Goal: Information Seeking & Learning: Learn about a topic

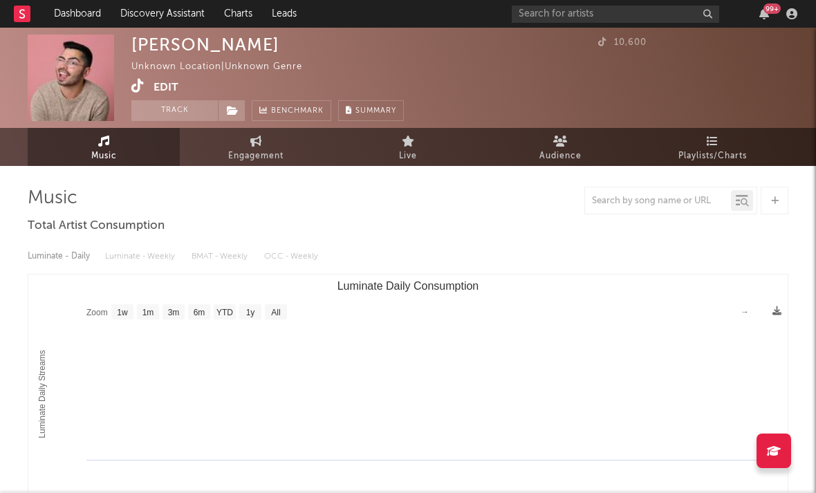
select select "1w"
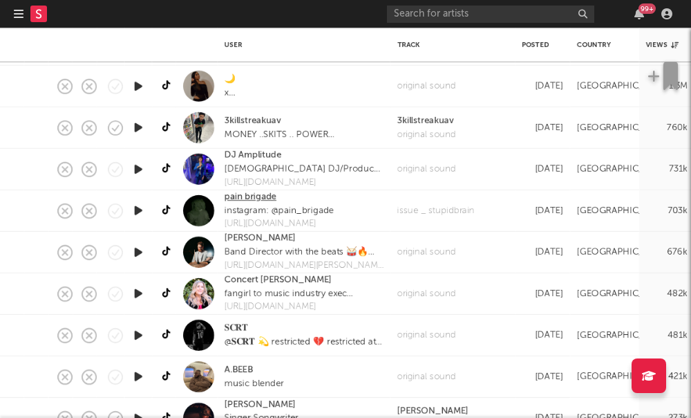
click at [244, 200] on link "pain brigade" at bounding box center [251, 197] width 52 height 14
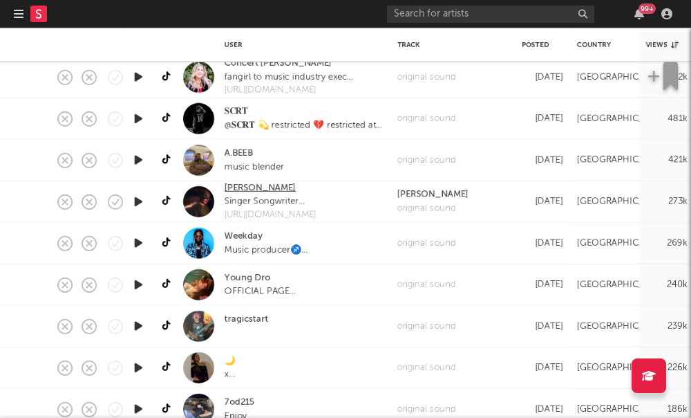
click at [256, 192] on link "Dalton Hicks" at bounding box center [260, 188] width 71 height 14
click at [243, 324] on link "tragicstart" at bounding box center [247, 319] width 44 height 14
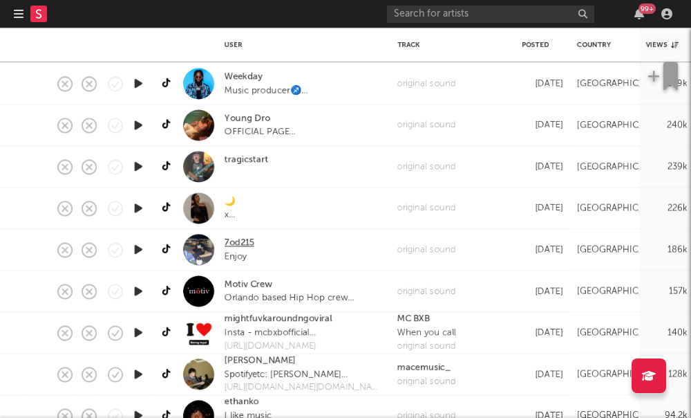
click at [238, 243] on link "7od215" at bounding box center [240, 243] width 30 height 14
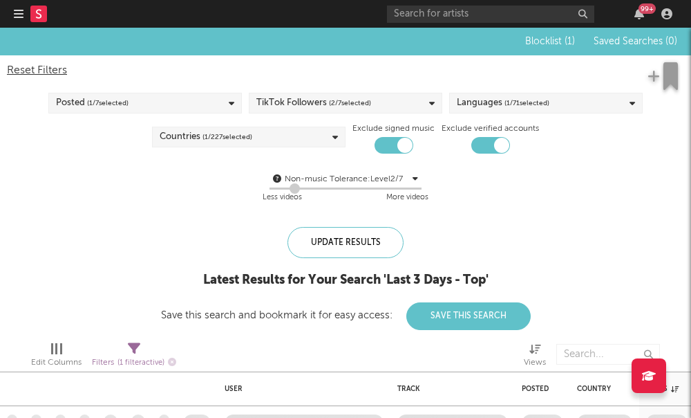
checkbox input "false"
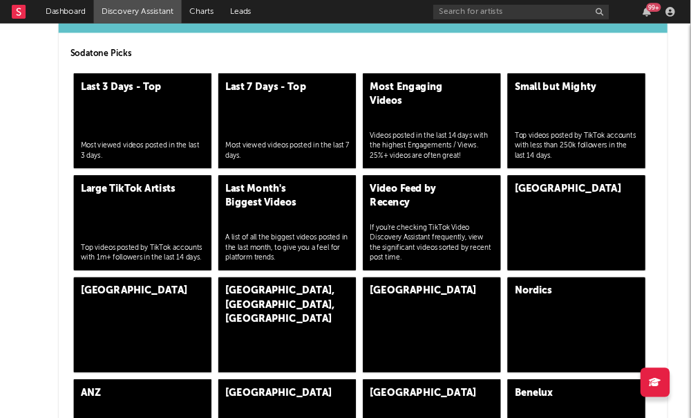
scroll to position [3325, 0]
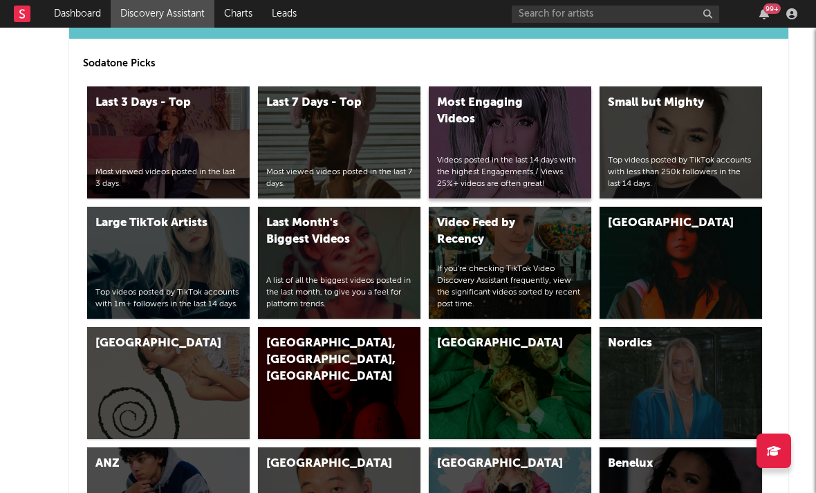
click at [451, 151] on div "Most Engaging Videos Videos posted in the last 14 days with the highest Engagem…" at bounding box center [510, 142] width 162 height 112
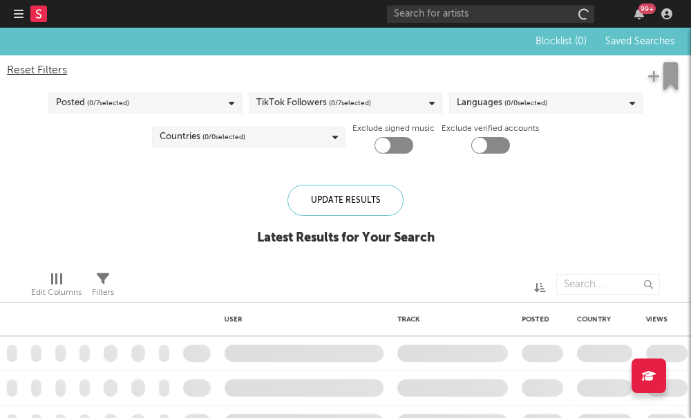
checkbox input "true"
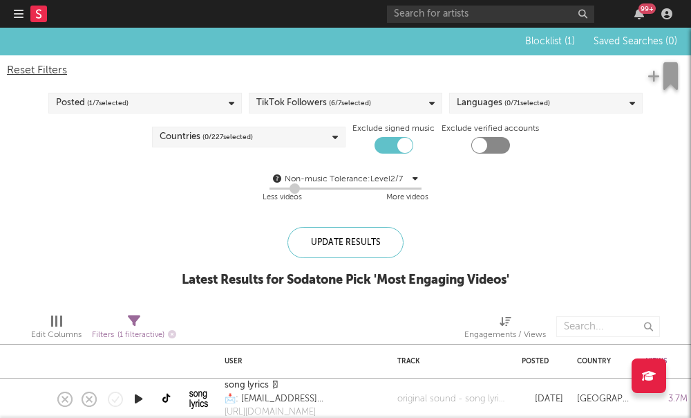
click at [498, 102] on div "Languages ( 0 / 71 selected)" at bounding box center [503, 103] width 93 height 17
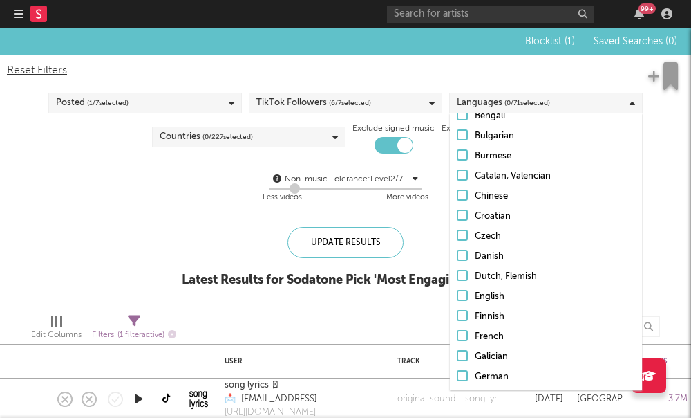
scroll to position [142, 0]
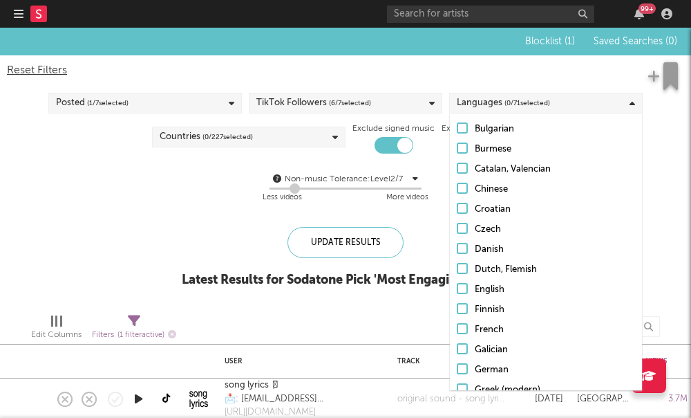
click at [462, 294] on label "English" at bounding box center [546, 289] width 178 height 17
click at [457, 294] on input "English" at bounding box center [457, 289] width 0 height 17
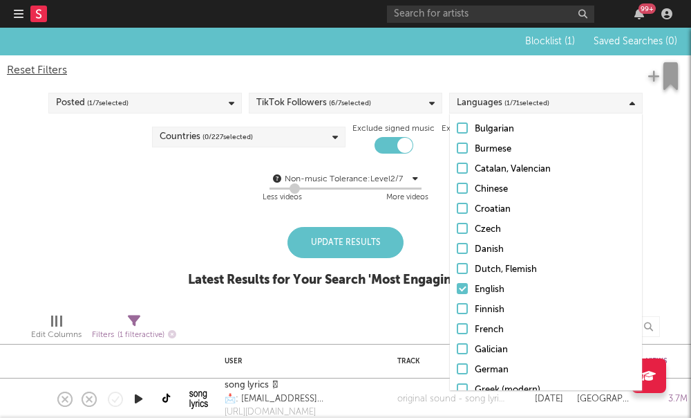
click at [261, 133] on div "Countries ( 0 / 227 selected)" at bounding box center [249, 137] width 194 height 21
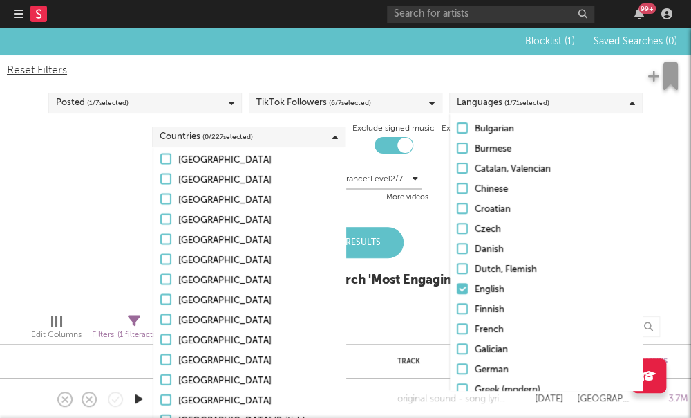
scroll to position [4225, 0]
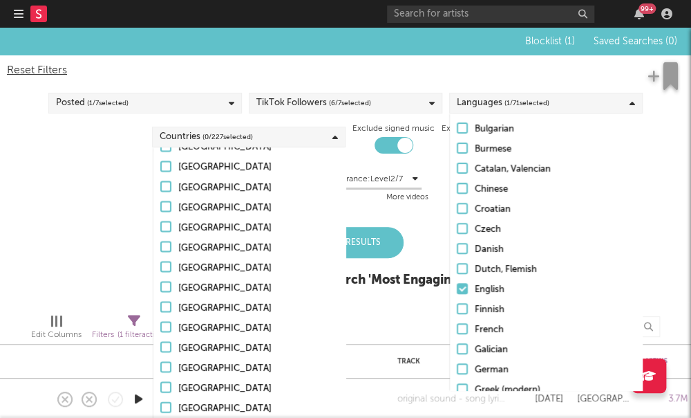
click at [173, 319] on label "United States" at bounding box center [249, 327] width 178 height 17
click at [160, 319] on input "United States" at bounding box center [160, 327] width 0 height 17
click at [121, 256] on div "Blocklist ( 1 ) Saved Searches ( 0 ) Reset Filters Posted ( 1 / 7 selected) Tik…" at bounding box center [345, 165] width 691 height 274
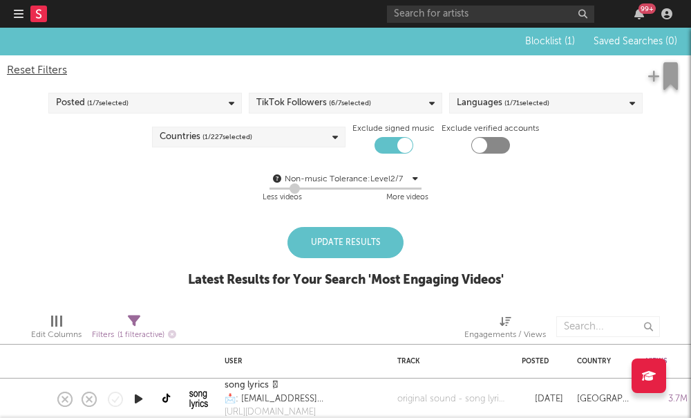
click at [348, 236] on div "Update Results" at bounding box center [346, 242] width 116 height 31
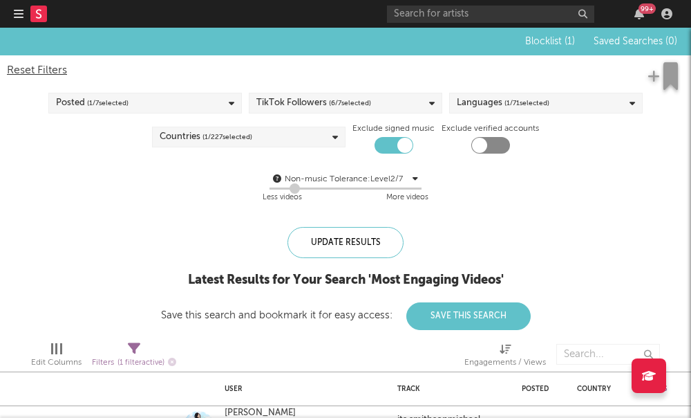
click at [259, 138] on div "Countries ( 1 / 227 selected)" at bounding box center [249, 137] width 194 height 21
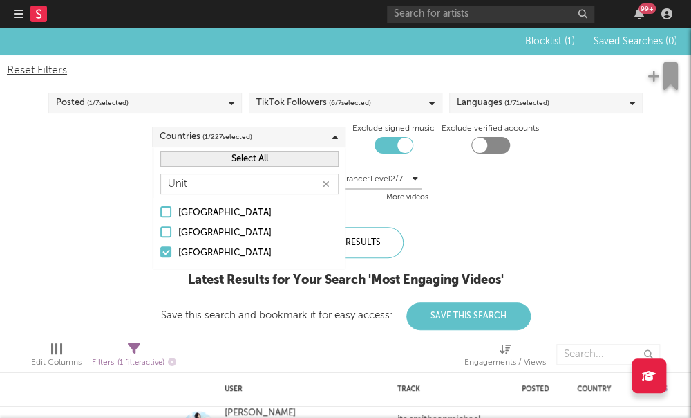
type input "Unit"
click at [167, 232] on div at bounding box center [165, 231] width 11 height 11
click at [160, 232] on input "United Kingdom" at bounding box center [160, 233] width 0 height 17
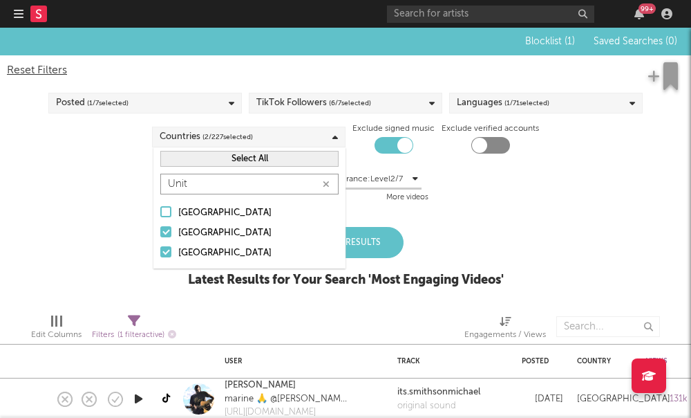
click at [247, 182] on input "Unit" at bounding box center [249, 184] width 178 height 21
click at [247, 183] on input "Unit" at bounding box center [249, 184] width 178 height 21
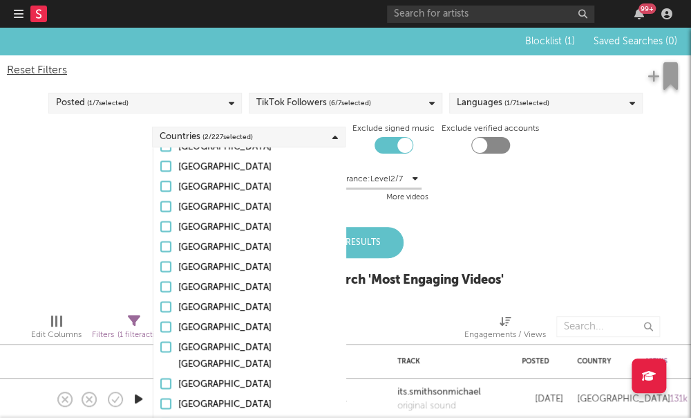
scroll to position [608, 0]
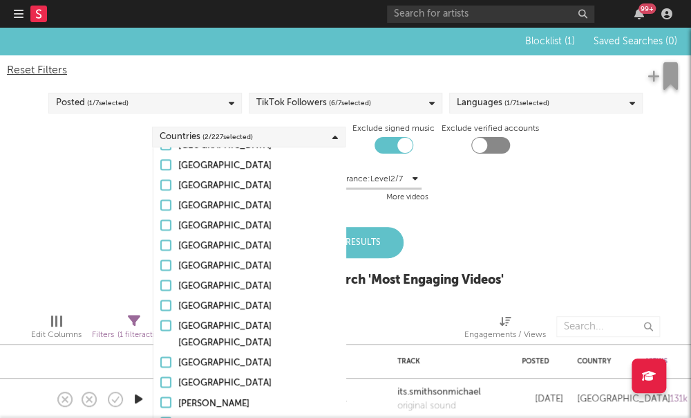
click at [170, 305] on div at bounding box center [165, 304] width 11 height 11
click at [160, 305] on input "Canada" at bounding box center [160, 306] width 0 height 17
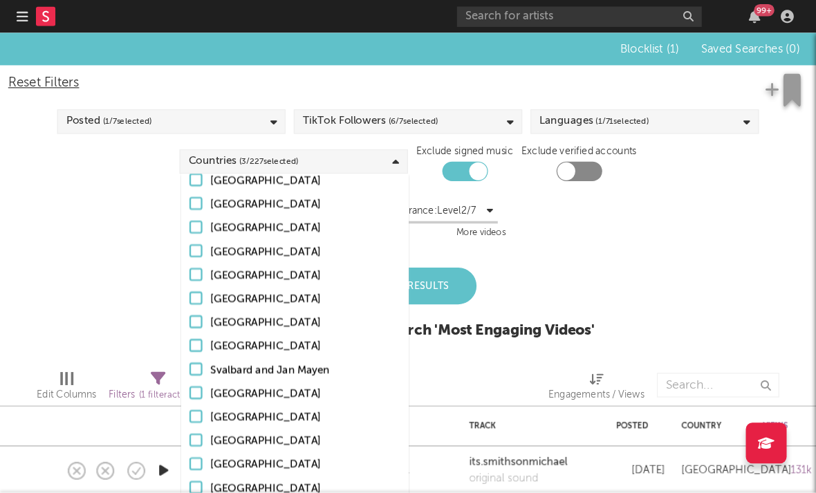
scroll to position [3856, 0]
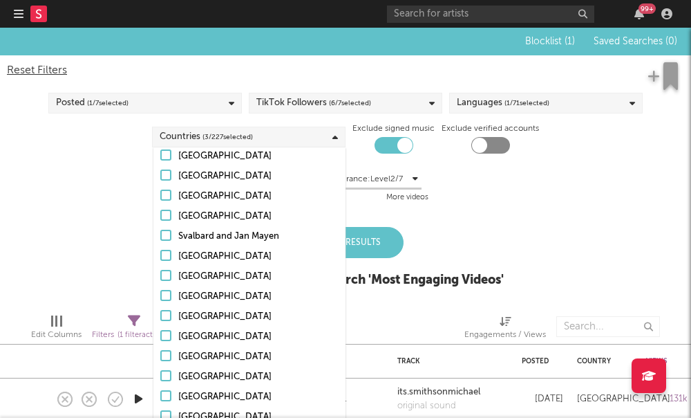
click at [380, 247] on div "Update Results" at bounding box center [346, 242] width 116 height 31
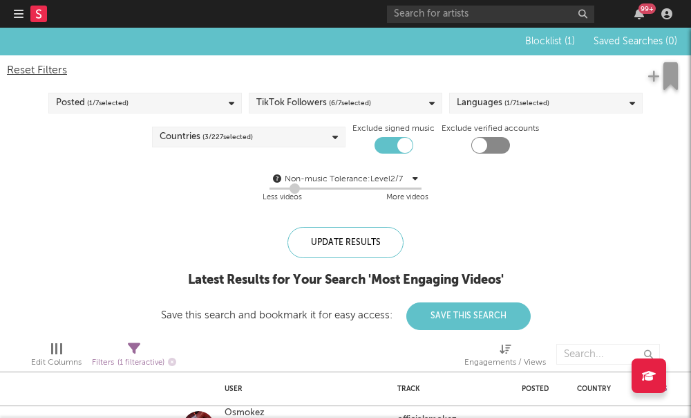
click at [482, 143] on div at bounding box center [479, 145] width 15 height 15
checkbox input "true"
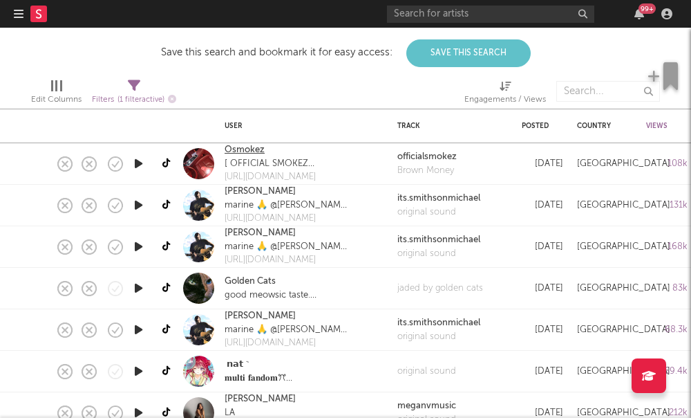
click at [249, 152] on link "Osmokez" at bounding box center [245, 150] width 40 height 14
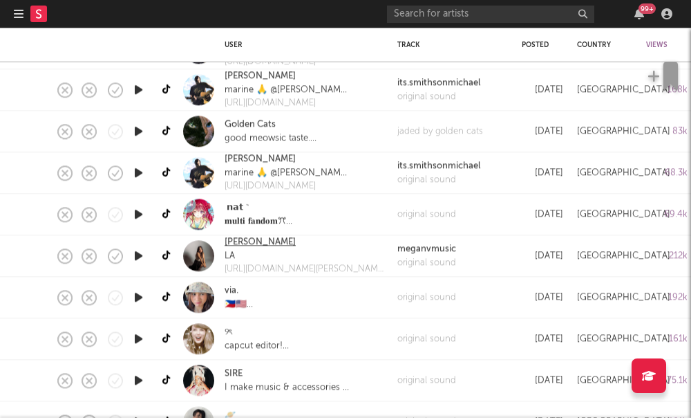
click at [259, 244] on link "Megan Villareal" at bounding box center [260, 243] width 71 height 14
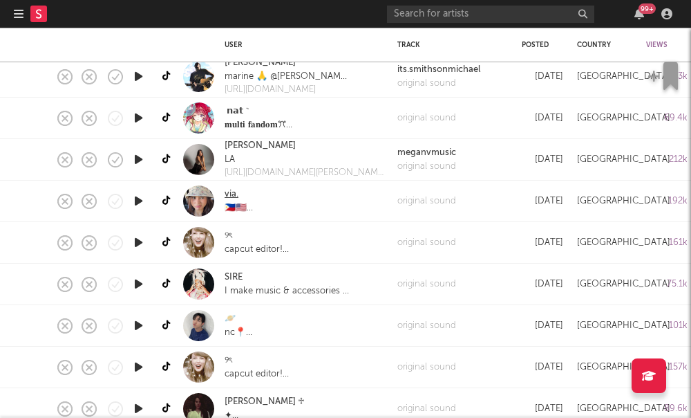
click at [227, 194] on link "via." at bounding box center [232, 194] width 14 height 14
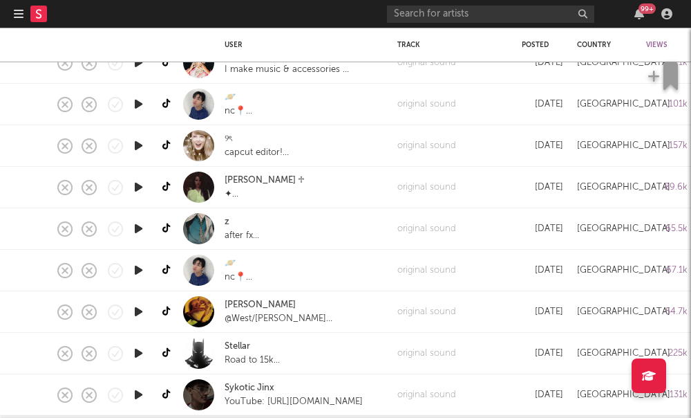
click at [221, 183] on div "angie ♱ ✦ his bonnie on the side" at bounding box center [304, 187] width 173 height 41
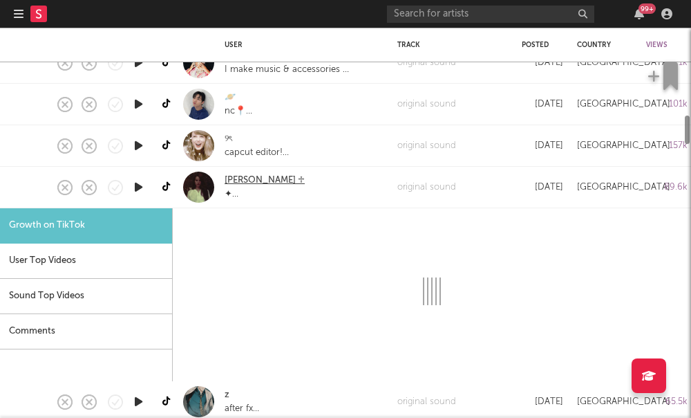
click at [231, 181] on link "angie ♱" at bounding box center [265, 181] width 80 height 14
select select "1m"
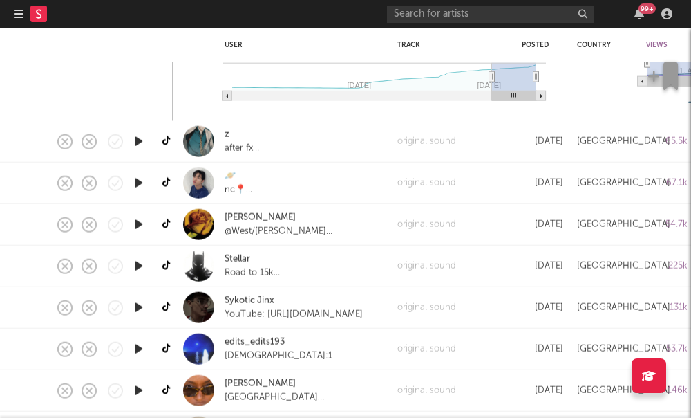
click at [654, 1] on div "99 +" at bounding box center [532, 14] width 290 height 28
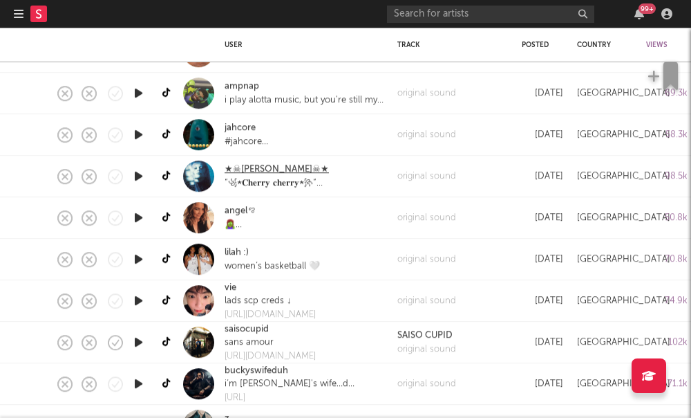
click at [239, 168] on link "★☠︎︎𝐕𝐢𝐤𝐭𝐨𝐫𝐢𝐲𝐚☠︎︎★" at bounding box center [277, 170] width 104 height 14
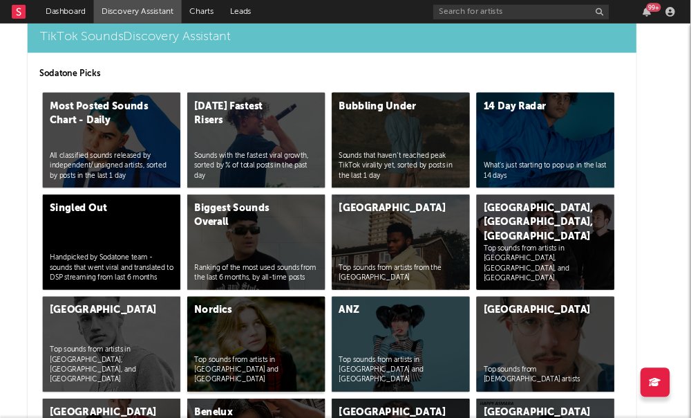
scroll to position [4694, 35]
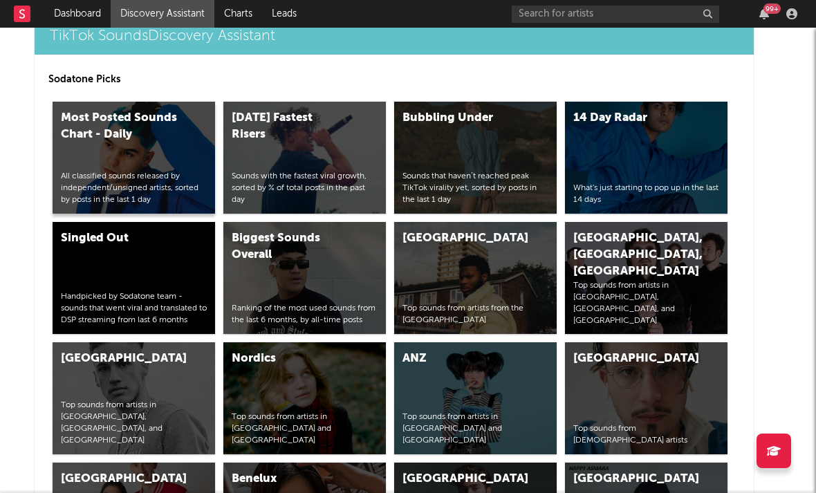
click at [141, 181] on div "All classified sounds released by independent/unsigned artists, sorted by posts…" at bounding box center [134, 188] width 146 height 35
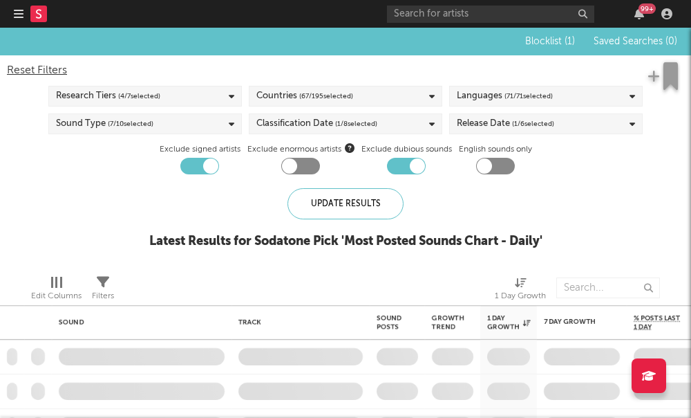
checkbox input "true"
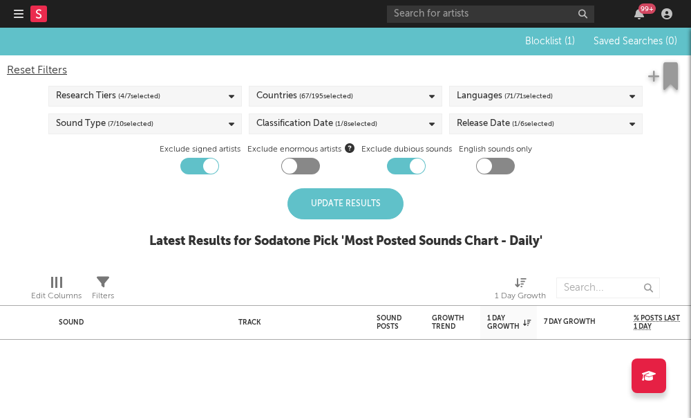
click at [353, 203] on div "Update Results" at bounding box center [346, 203] width 116 height 31
click at [364, 203] on div "Update Results" at bounding box center [346, 203] width 116 height 31
click at [355, 192] on div "Update Results" at bounding box center [346, 203] width 116 height 31
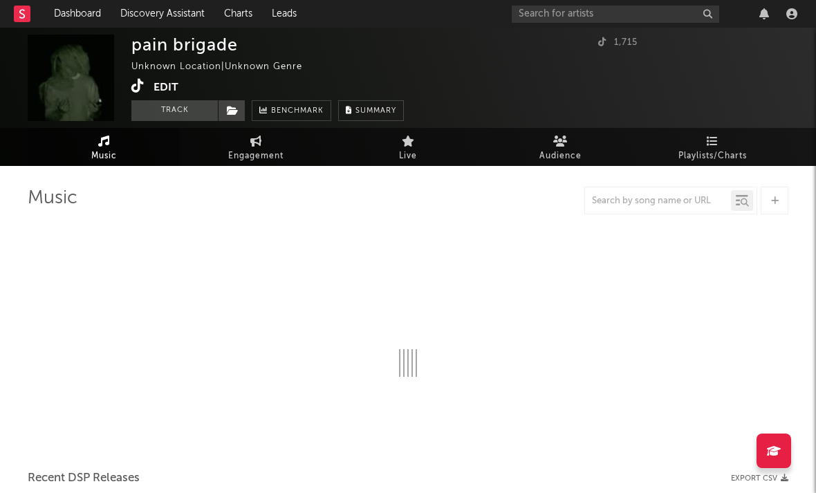
click at [140, 85] on icon at bounding box center [137, 86] width 13 height 14
select select "1w"
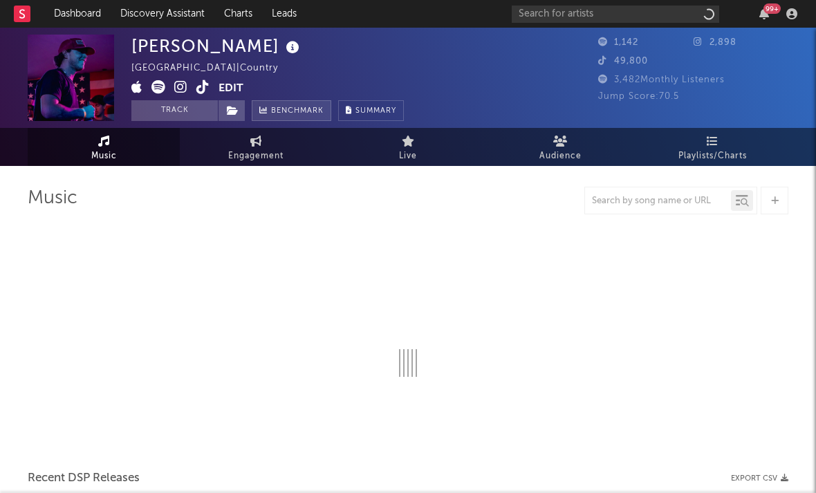
select select "1w"
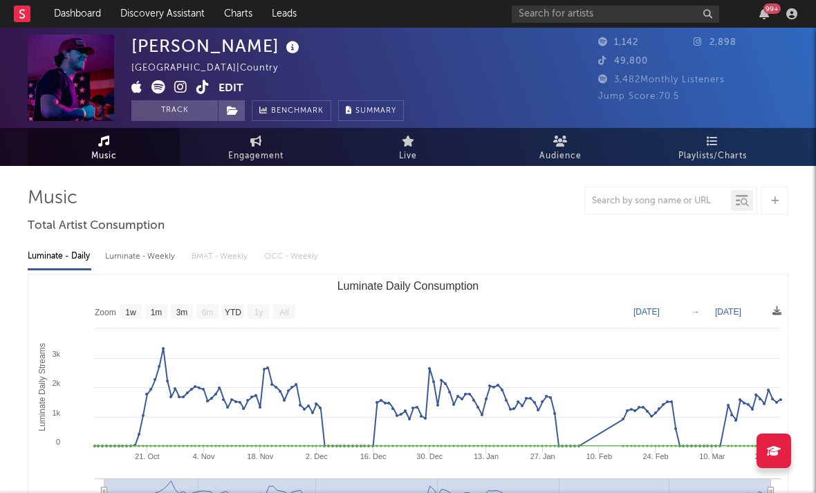
click at [203, 86] on icon at bounding box center [202, 87] width 13 height 14
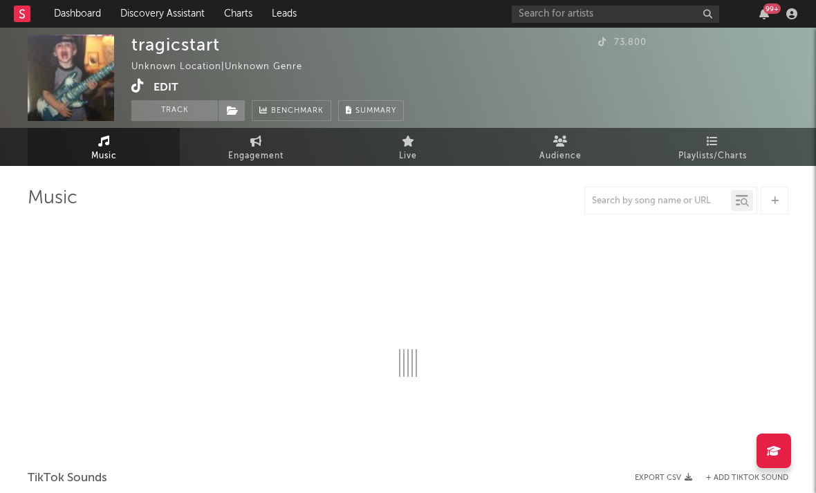
select select "1w"
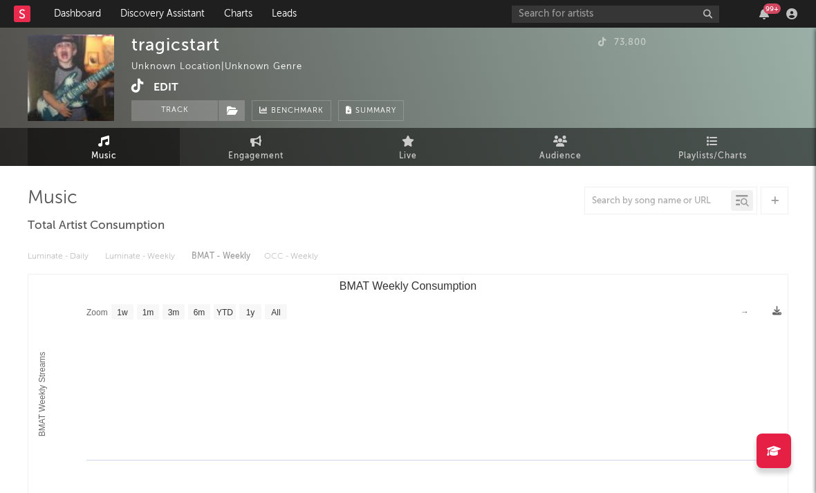
click at [131, 85] on icon at bounding box center [137, 86] width 13 height 14
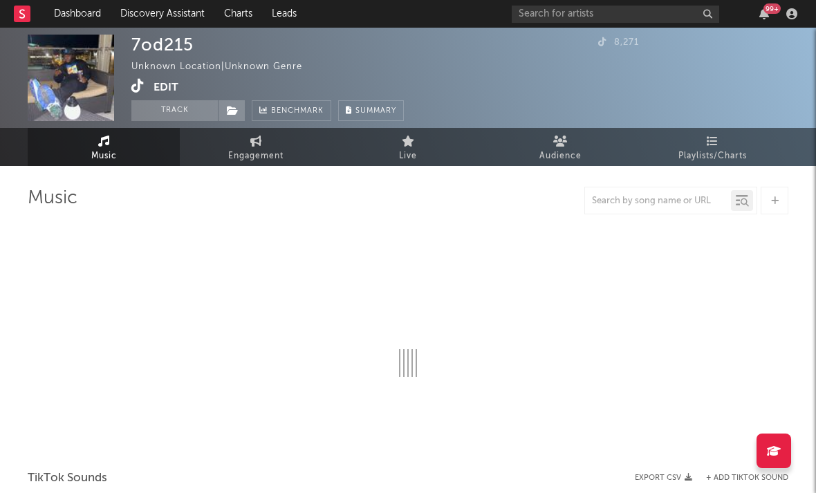
select select "1w"
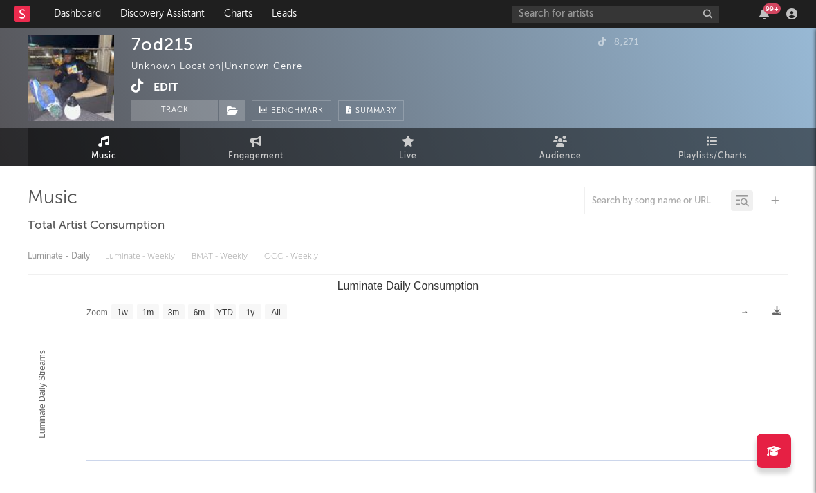
click at [137, 91] on icon at bounding box center [137, 86] width 13 height 14
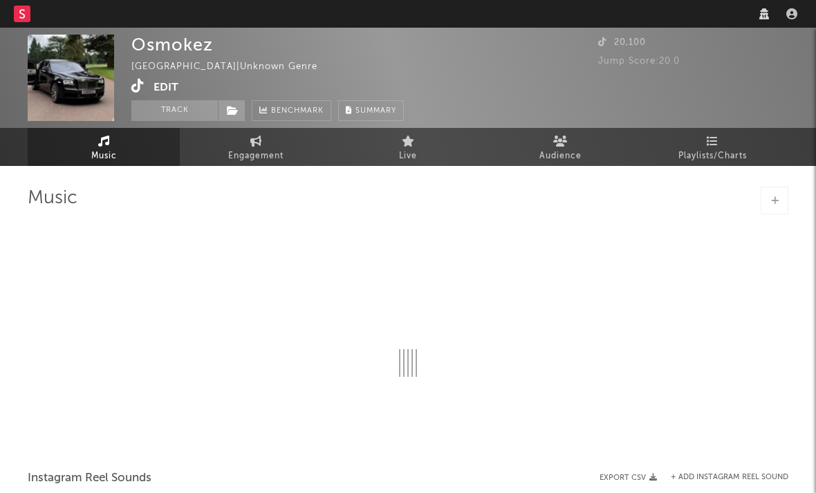
select select "1w"
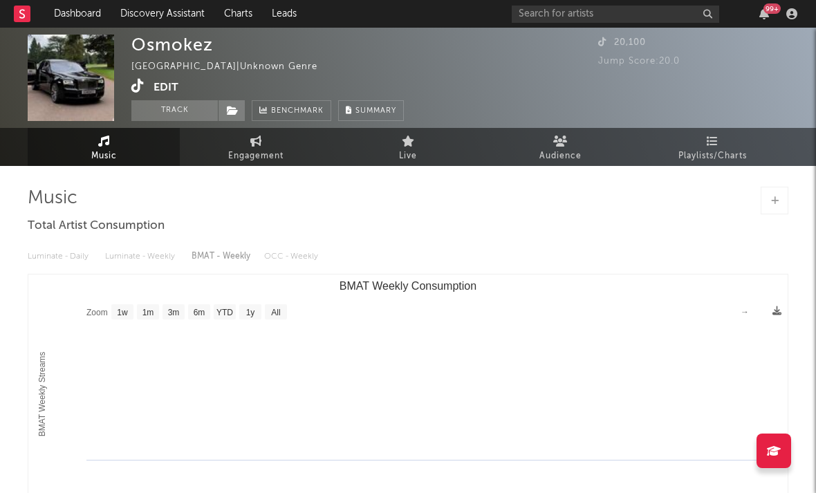
click at [140, 85] on icon at bounding box center [137, 86] width 13 height 14
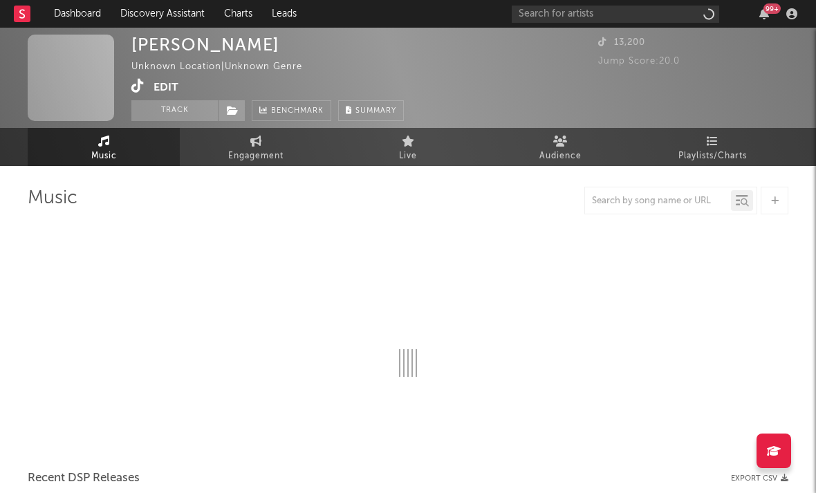
select select "1w"
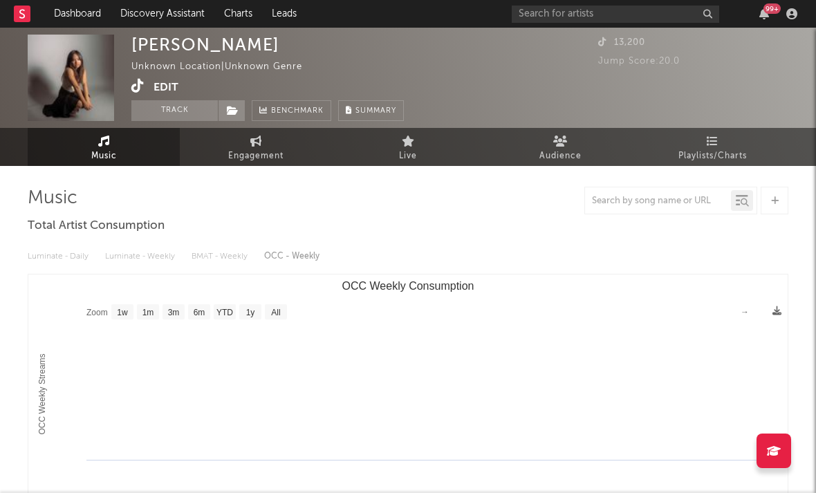
click at [142, 89] on icon at bounding box center [137, 86] width 13 height 14
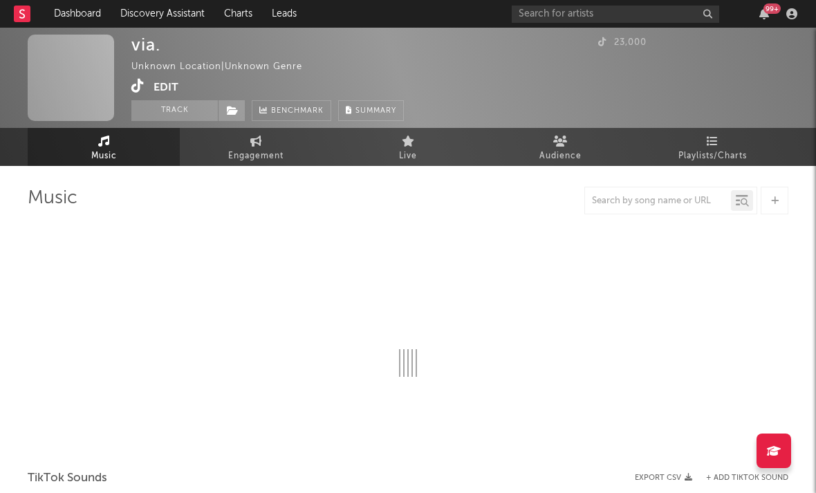
select select "1w"
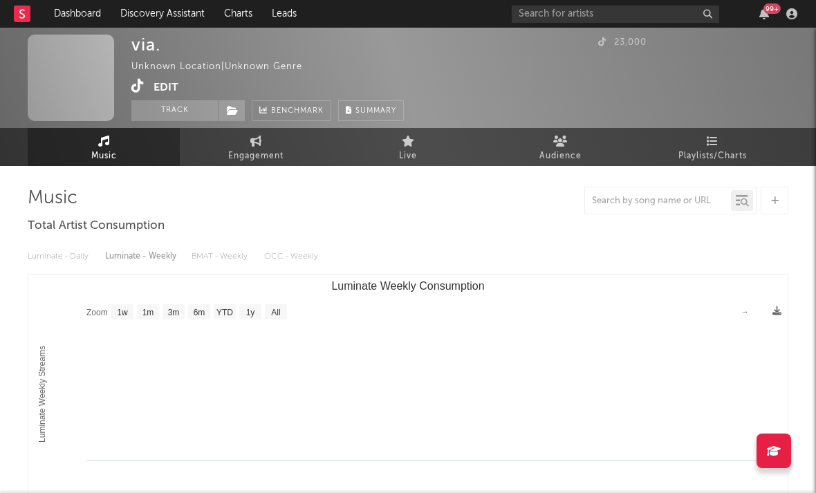
click at [142, 86] on icon at bounding box center [137, 86] width 13 height 14
click at [143, 79] on icon at bounding box center [137, 86] width 13 height 14
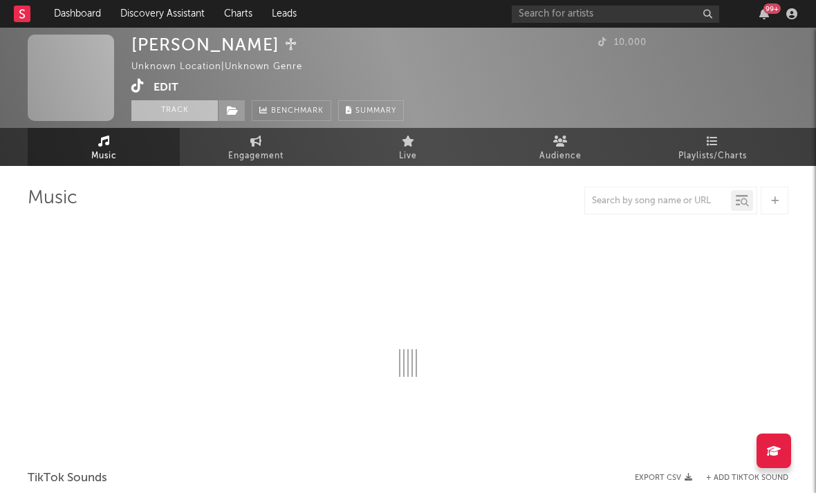
select select "1w"
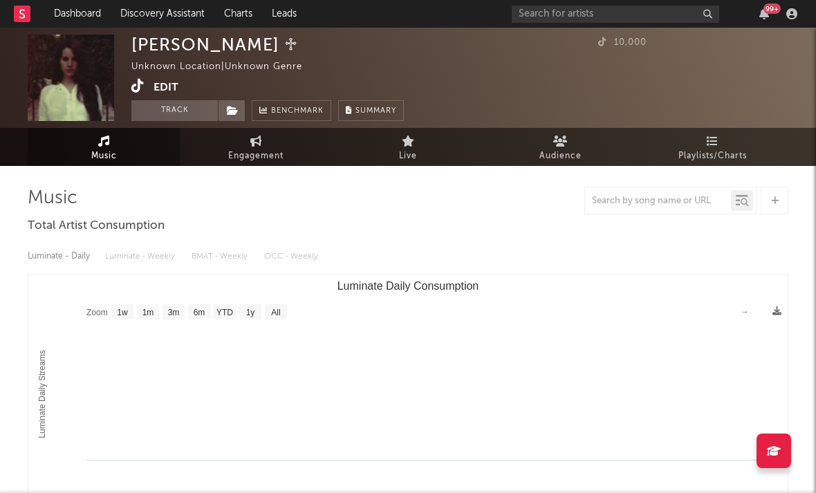
click at [139, 86] on icon at bounding box center [137, 86] width 13 height 14
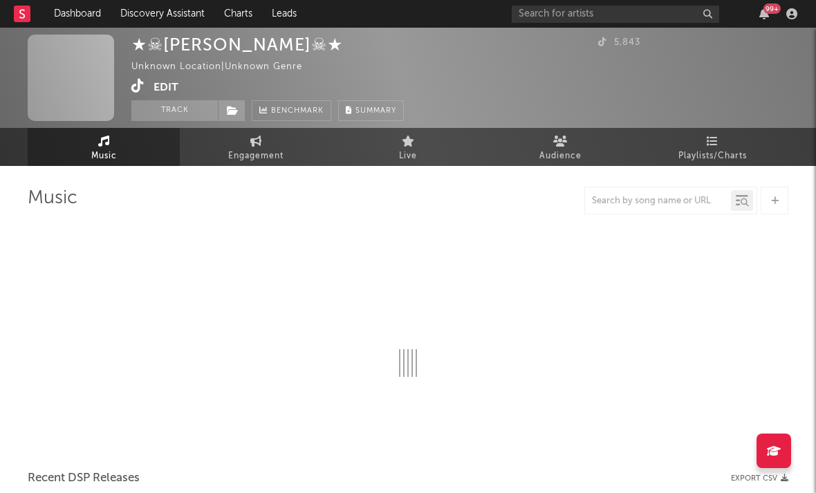
select select "1w"
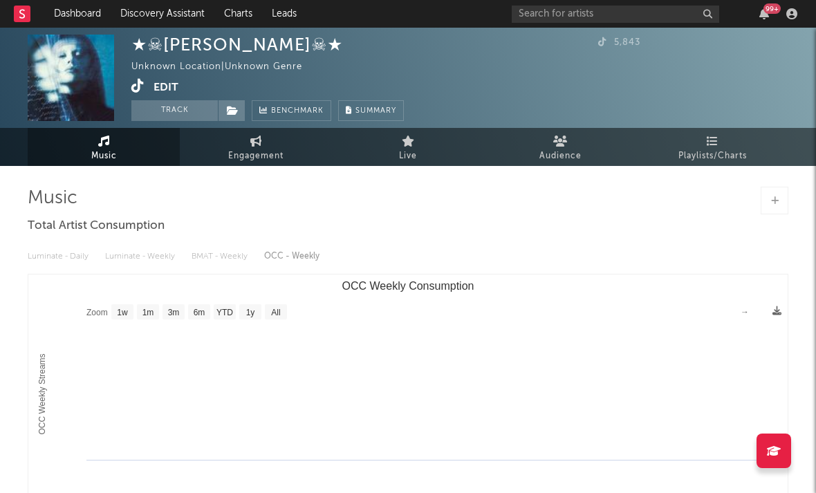
click at [135, 88] on icon at bounding box center [137, 86] width 13 height 14
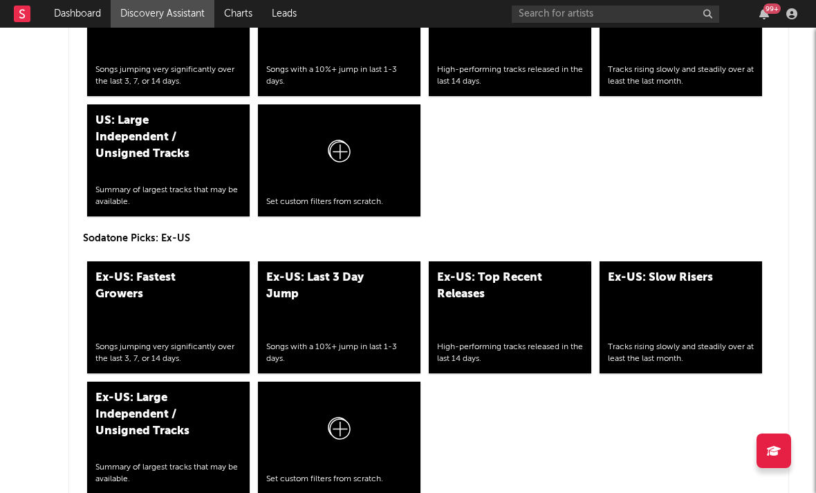
scroll to position [6479, 0]
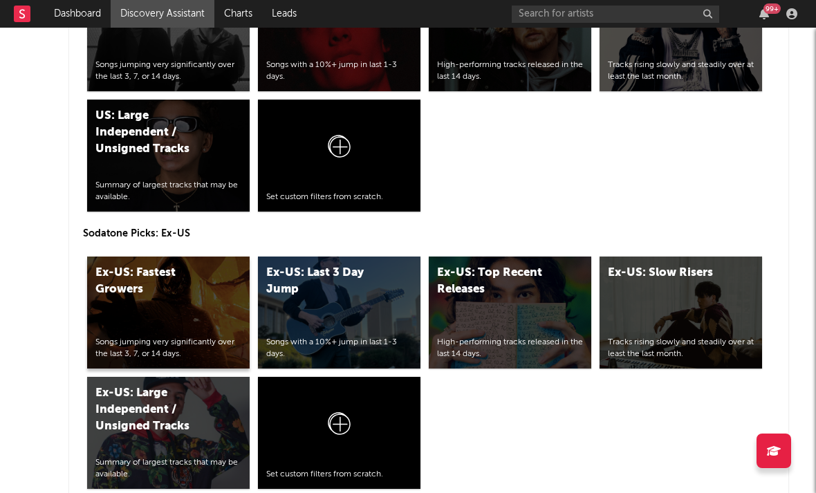
click at [197, 335] on div "Ex-US: Fastest Growers Songs jumping very significantly over the last 3, 7, or …" at bounding box center [168, 312] width 162 height 112
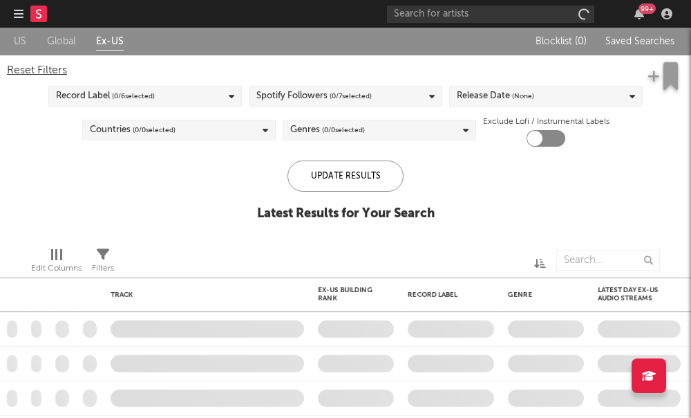
checkbox input "true"
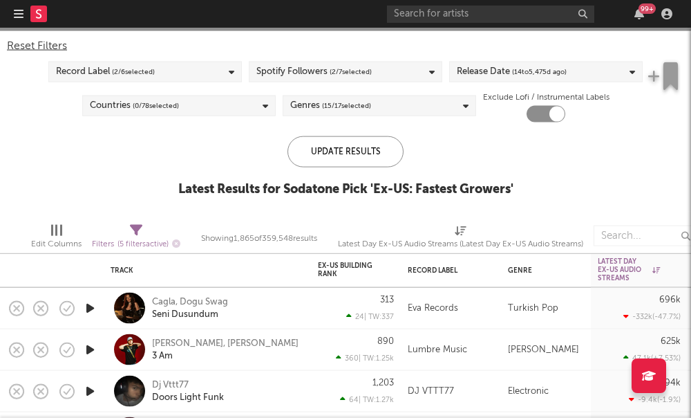
click at [478, 75] on div "Release Date ( 14 to 5,475 d ago)" at bounding box center [512, 72] width 110 height 17
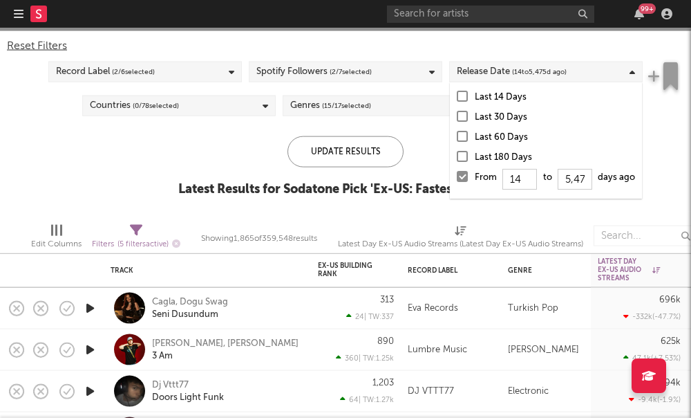
click at [460, 138] on div at bounding box center [462, 136] width 11 height 11
click at [457, 138] on input "Last 60 Days" at bounding box center [457, 137] width 0 height 17
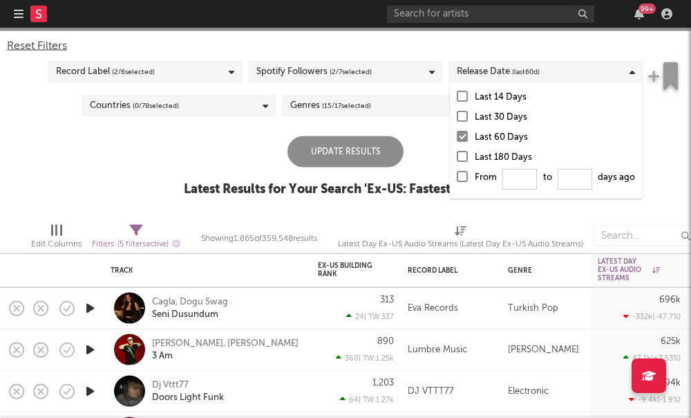
click at [358, 132] on div "US Global Ex-US Blocklist ( 1 ) Saved Searches ( 0 ) Reset Filters Record Label…" at bounding box center [345, 107] width 691 height 208
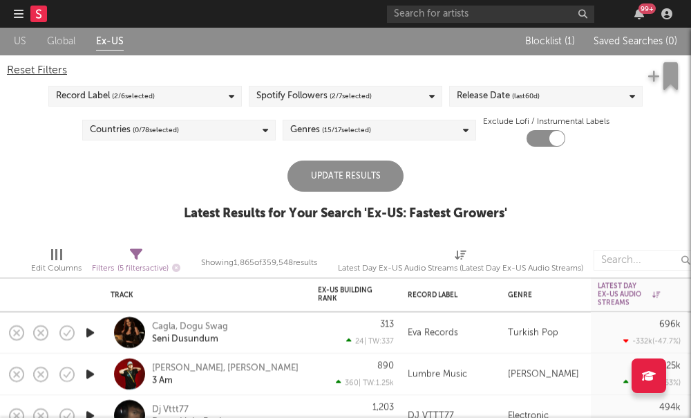
click at [321, 97] on div "Spotify Followers ( 2 / 7 selected)" at bounding box center [313, 96] width 115 height 17
click at [230, 171] on div "Update Results Latest Results for Your Search ' Ex-US: Fastest Growers '" at bounding box center [346, 197] width 324 height 75
click at [309, 135] on div "Genres ( 15 / 17 selected)" at bounding box center [330, 130] width 81 height 17
click at [218, 203] on div "Update Results Latest Results for Your Search ' Ex-US: Fastest Growers '" at bounding box center [346, 197] width 324 height 75
click at [494, 105] on div "Release Date (last 60 d)" at bounding box center [546, 96] width 194 height 21
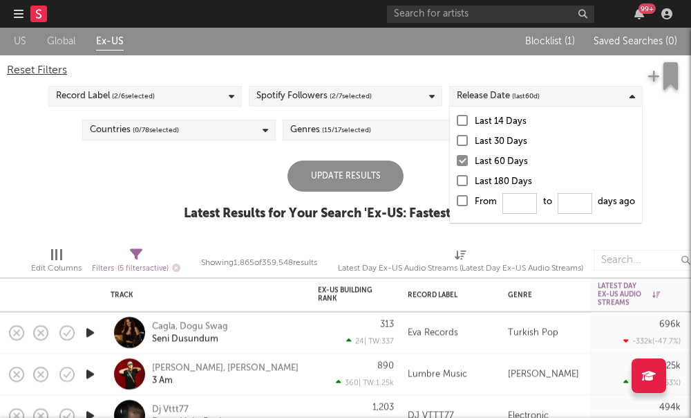
click at [162, 183] on div "US Global Ex-US Blocklist ( 1 ) Saved Searches ( 0 ) Reset Filters Record Label…" at bounding box center [345, 132] width 691 height 208
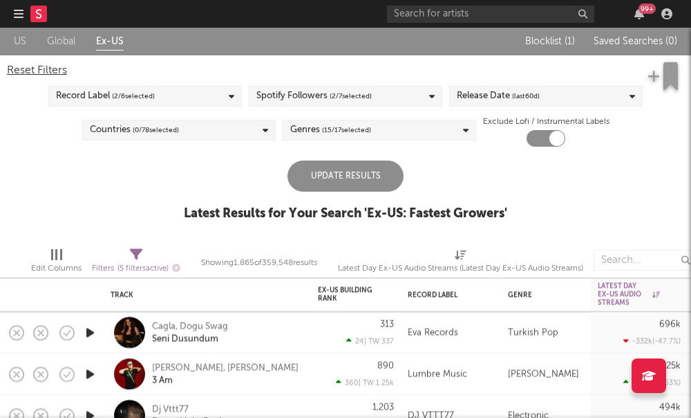
click at [339, 178] on div "Update Results" at bounding box center [346, 175] width 116 height 31
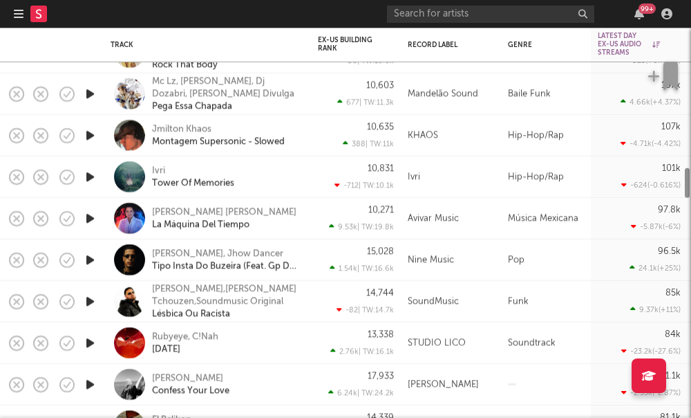
click at [579, 266] on div "Pop" at bounding box center [546, 259] width 90 height 41
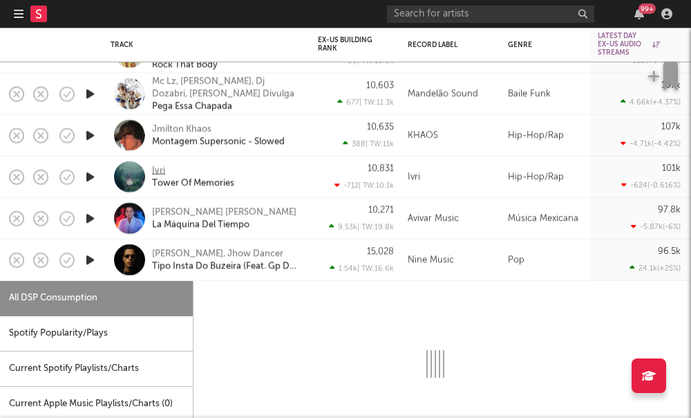
click at [164, 166] on div "Ivri" at bounding box center [158, 170] width 13 height 12
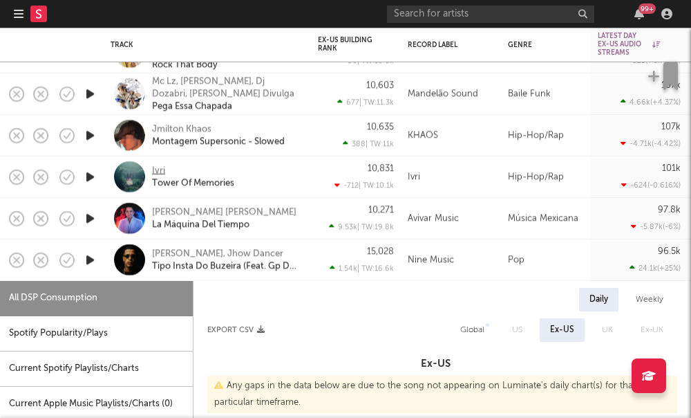
select select "1w"
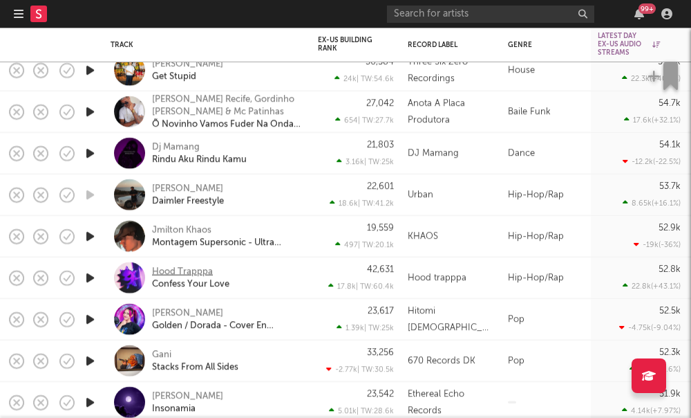
click at [196, 271] on div "Hood Trapppa" at bounding box center [182, 271] width 61 height 12
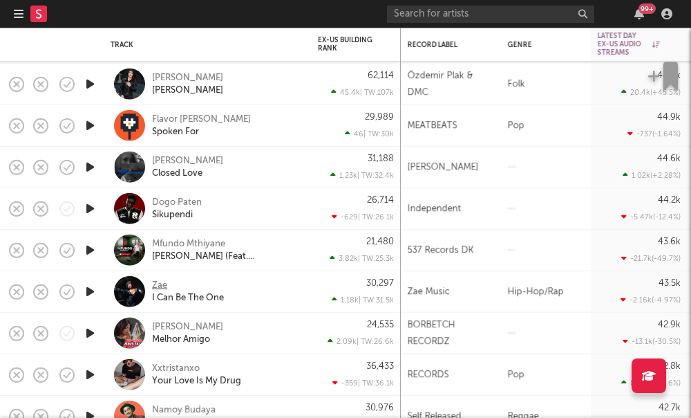
click at [154, 287] on div "Zae" at bounding box center [159, 285] width 15 height 12
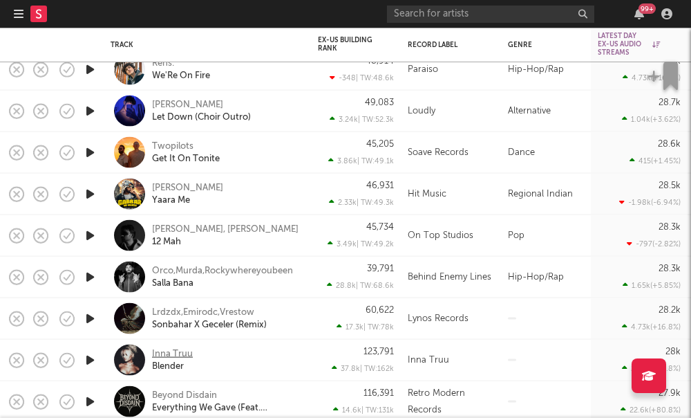
click at [180, 356] on div "Inna Truu" at bounding box center [172, 353] width 41 height 12
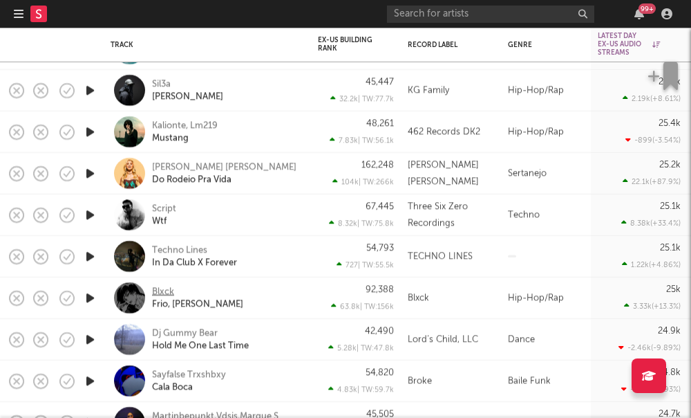
click at [162, 292] on div "Blxck" at bounding box center [163, 291] width 22 height 12
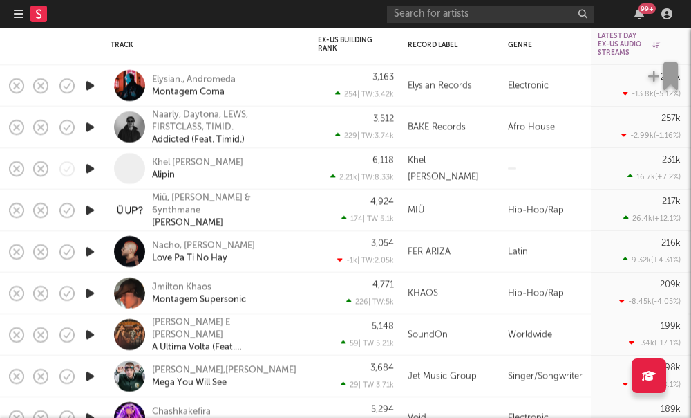
click at [17, 14] on icon "button" at bounding box center [19, 13] width 10 height 11
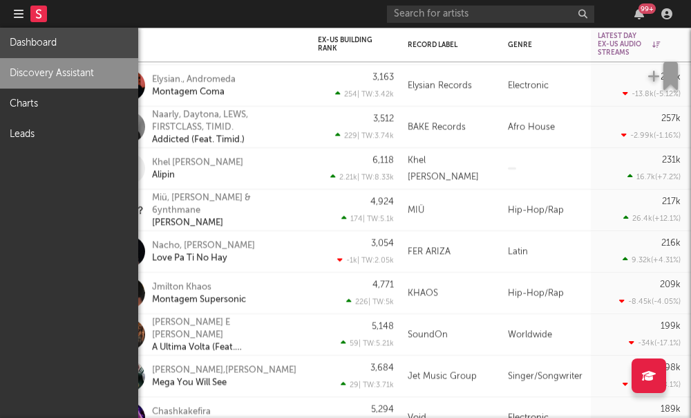
click at [45, 38] on link "Dashboard" at bounding box center [69, 43] width 138 height 30
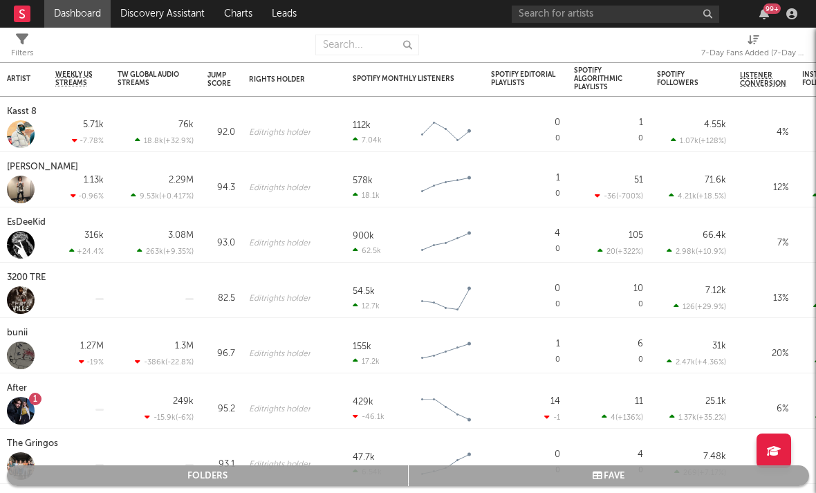
select select "-1"
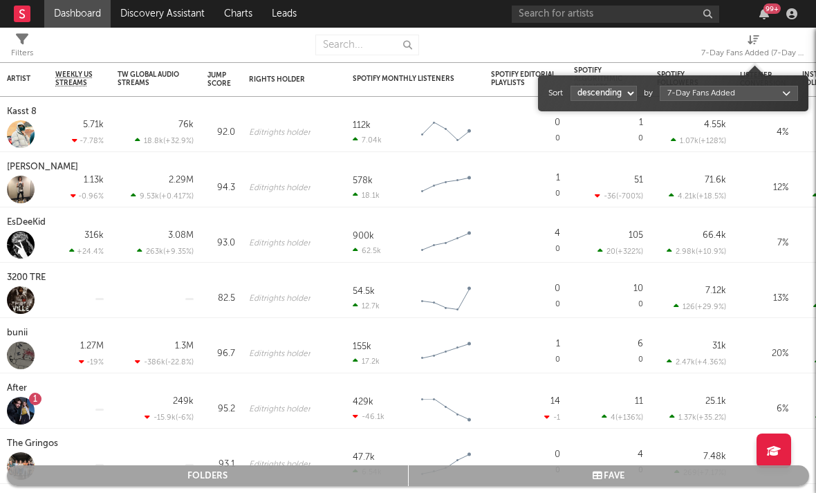
click at [691, 40] on span "7-Day Fans Added (7-Day Fans Added)" at bounding box center [753, 48] width 104 height 28
click at [691, 96] on body "Dashboard Discovery Assistant Charts Leads 99 + Notifications Settings Mark all…" at bounding box center [408, 246] width 816 height 493
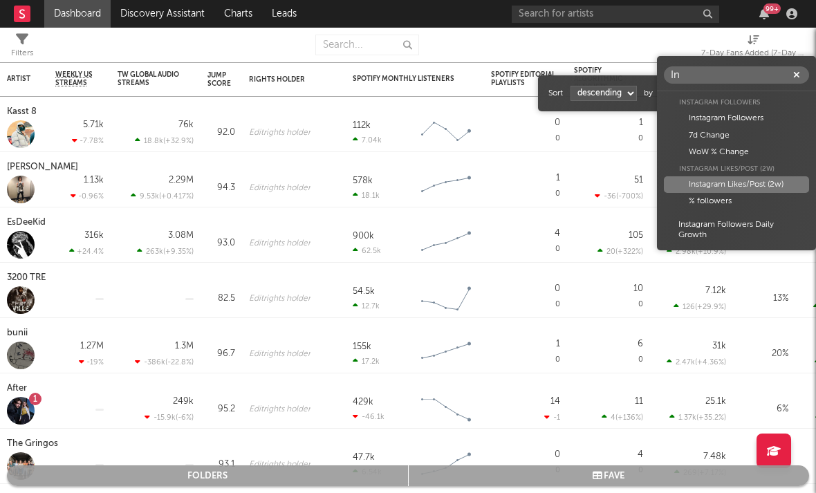
type input "In"
click at [691, 185] on div "Instagram Likes/Post (2w)" at bounding box center [736, 184] width 145 height 17
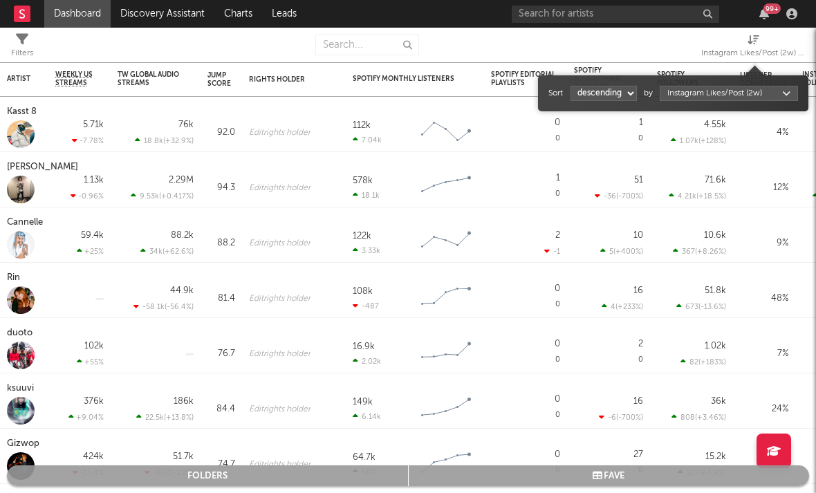
select select "1"
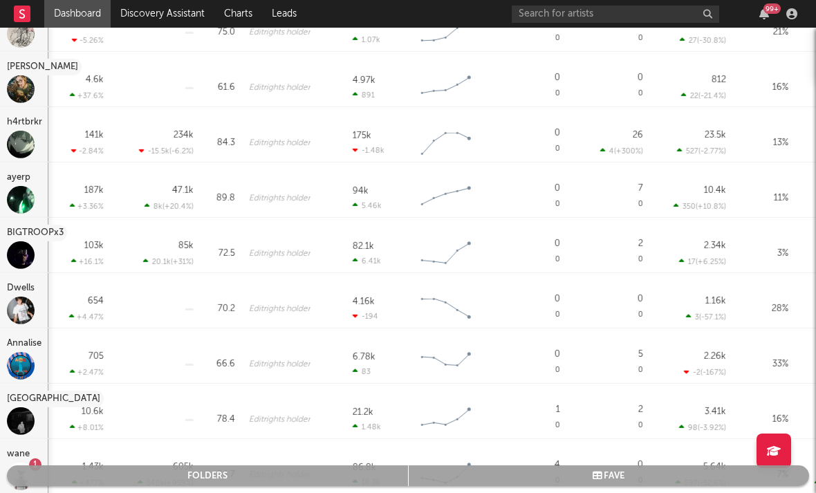
click at [28, 293] on div "Dwells" at bounding box center [22, 288] width 31 height 17
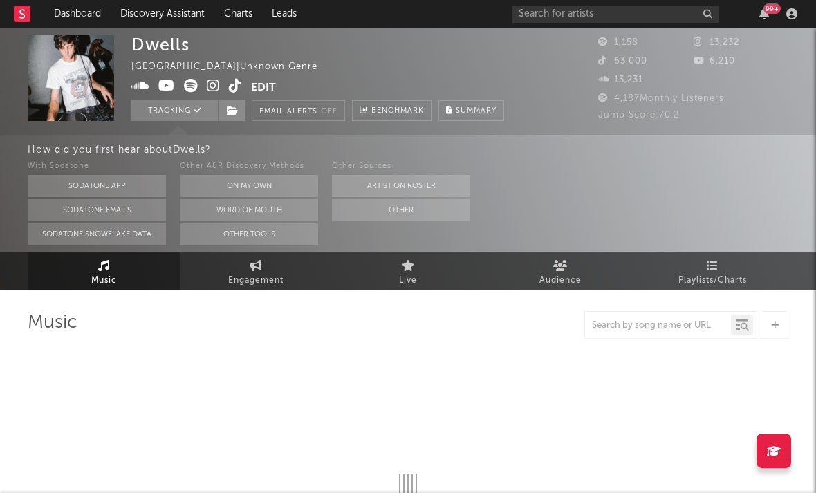
select select "6m"
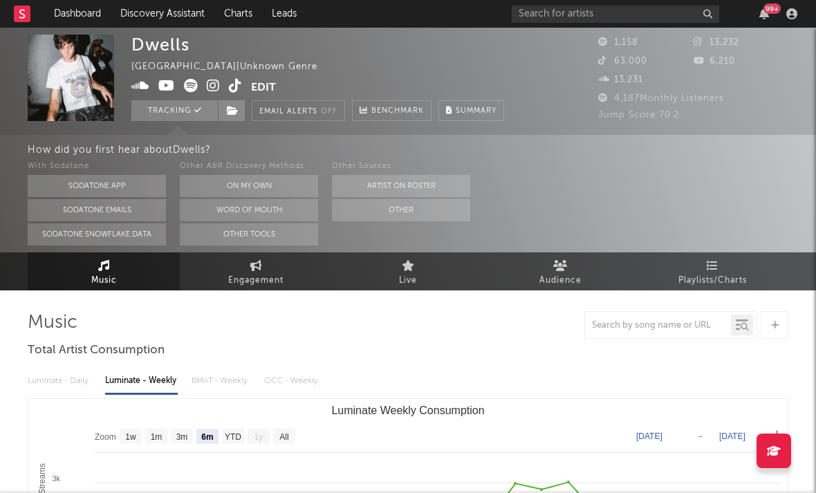
click at [209, 88] on icon at bounding box center [213, 86] width 13 height 14
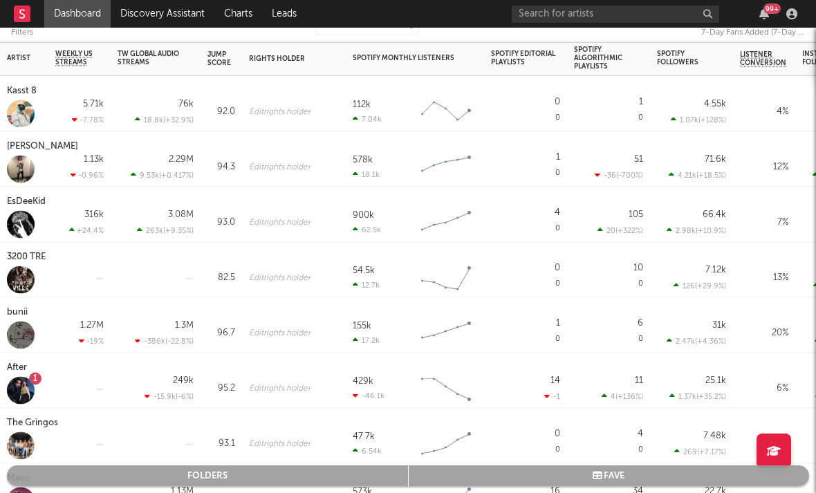
click at [20, 259] on div "3200 TRE" at bounding box center [28, 257] width 42 height 17
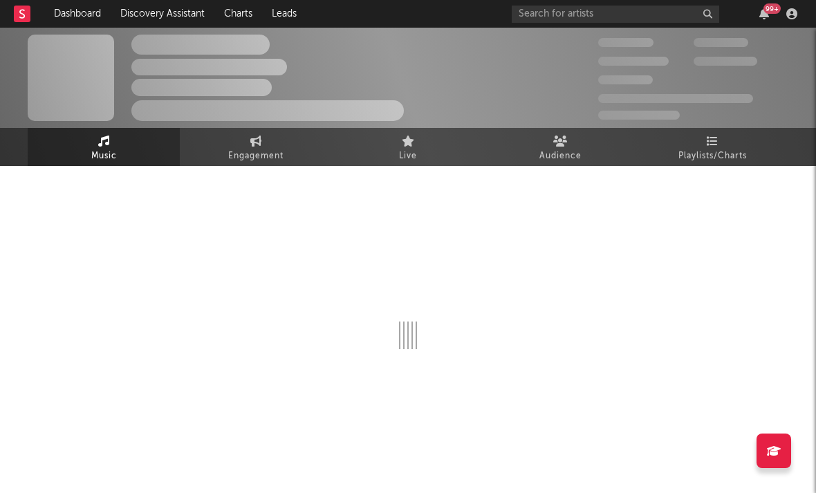
select select "6m"
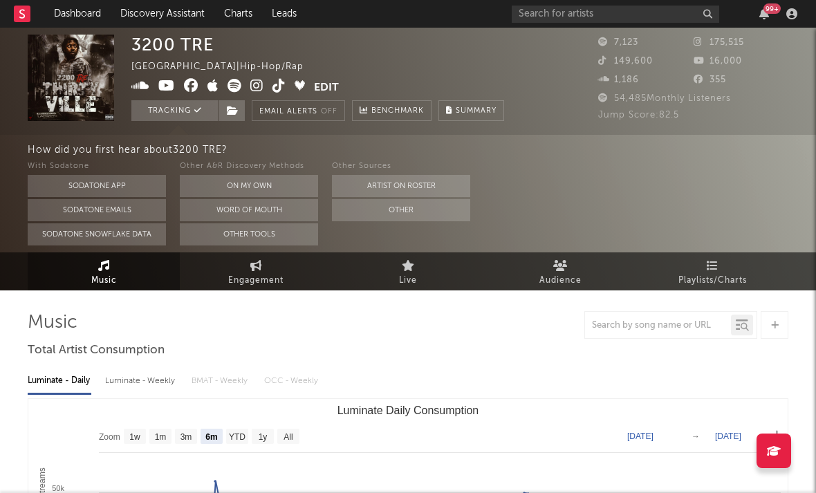
click at [257, 87] on icon at bounding box center [256, 86] width 13 height 14
click at [260, 84] on icon at bounding box center [256, 86] width 13 height 14
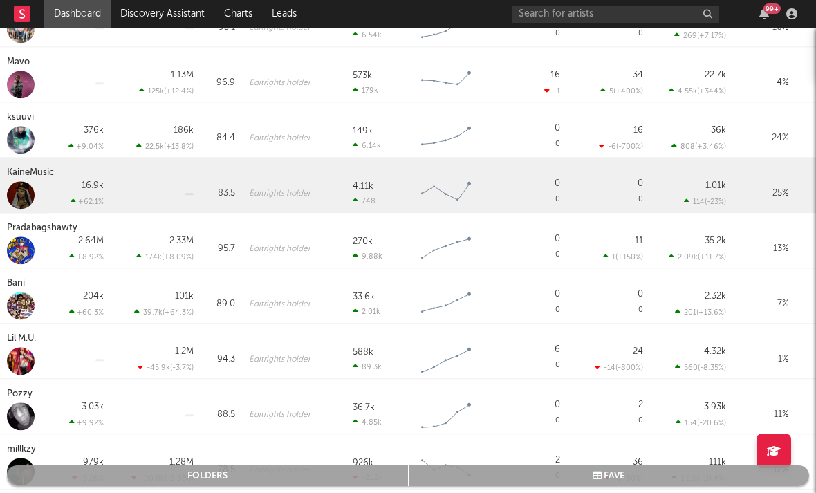
click at [32, 178] on div "KaineMusic" at bounding box center [32, 173] width 50 height 17
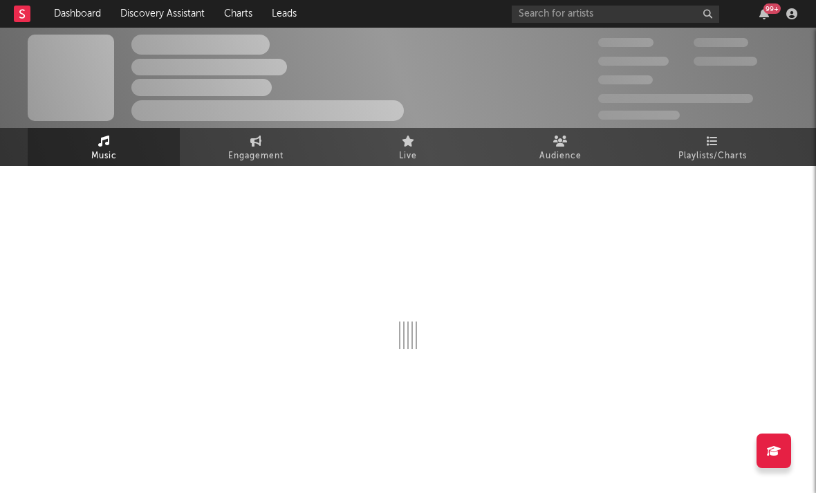
select select "1w"
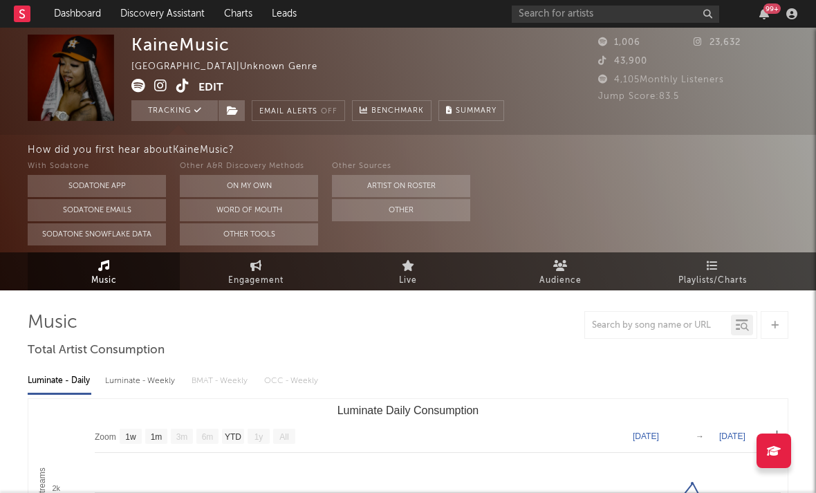
click at [165, 89] on icon at bounding box center [160, 86] width 13 height 14
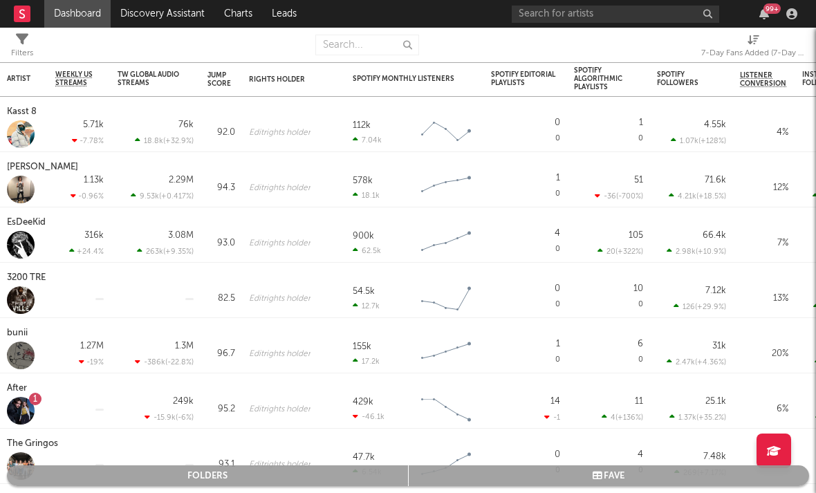
select select "-1"
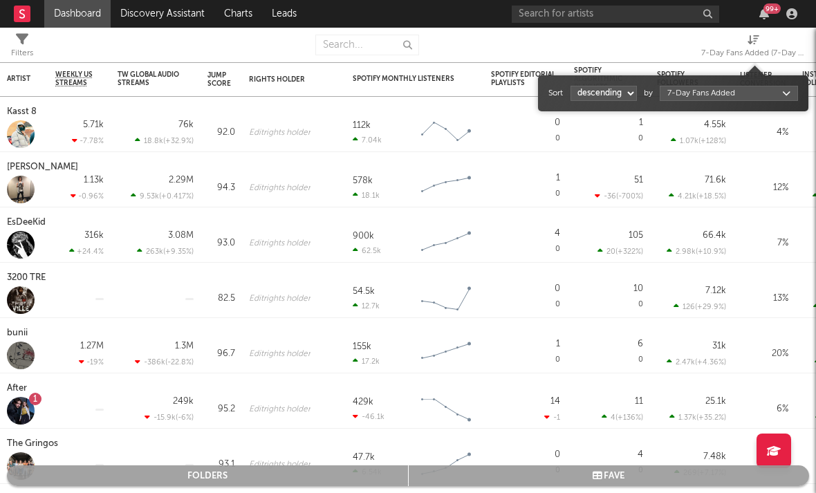
drag, startPoint x: 165, startPoint y: 89, endPoint x: 742, endPoint y: 47, distance: 578.8
click at [691, 47] on div "7-Day Fans Added (7-Day Fans Added)" at bounding box center [753, 53] width 104 height 17
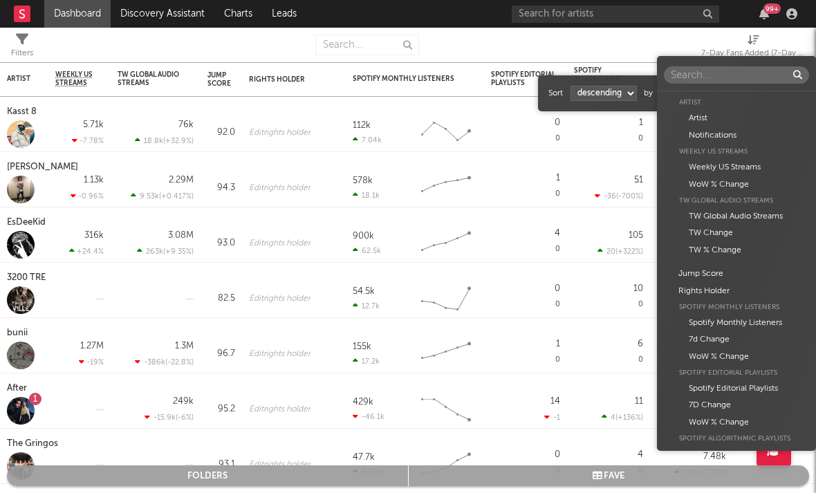
click at [691, 98] on body "Dashboard Discovery Assistant Charts Leads 99 + Notifications Settings Mark all…" at bounding box center [408, 246] width 816 height 493
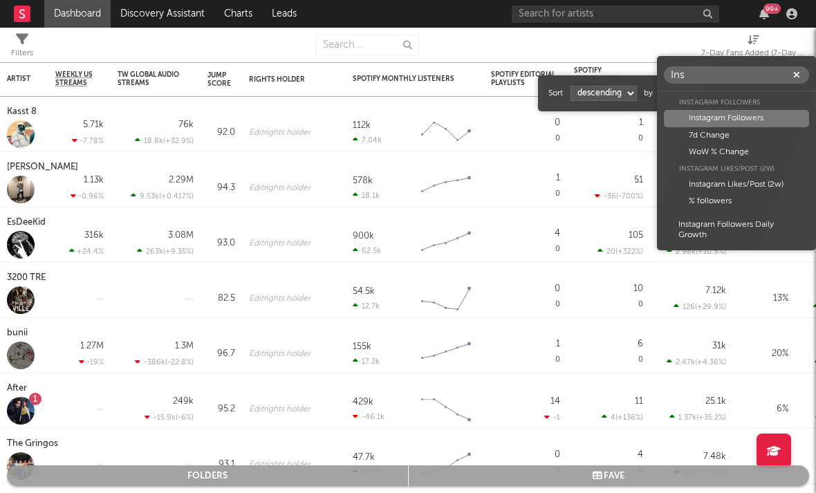
type input "Ins"
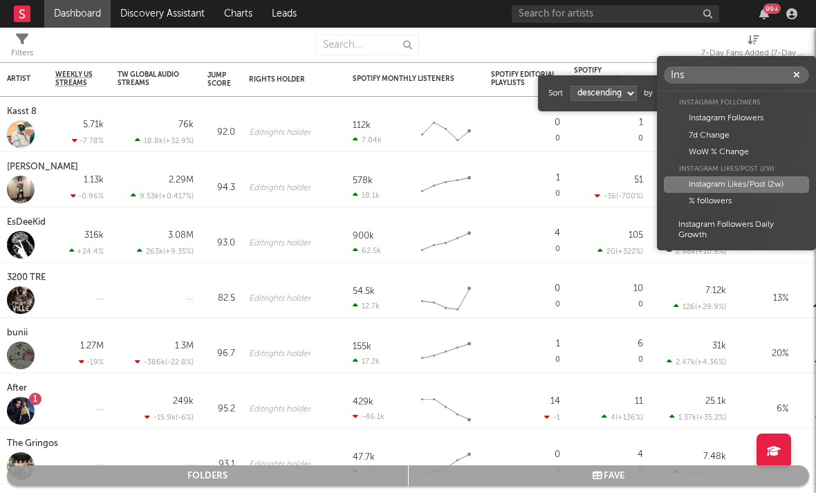
click at [691, 188] on div "Instagram Likes/Post (2w)" at bounding box center [736, 184] width 145 height 17
click at [691, 189] on div "Instagram Likes/Post (2w)" at bounding box center [736, 184] width 145 height 17
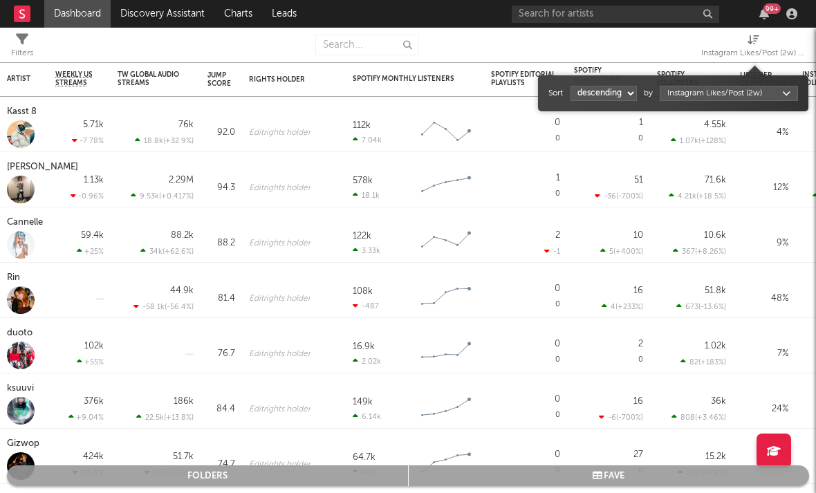
select select "1"
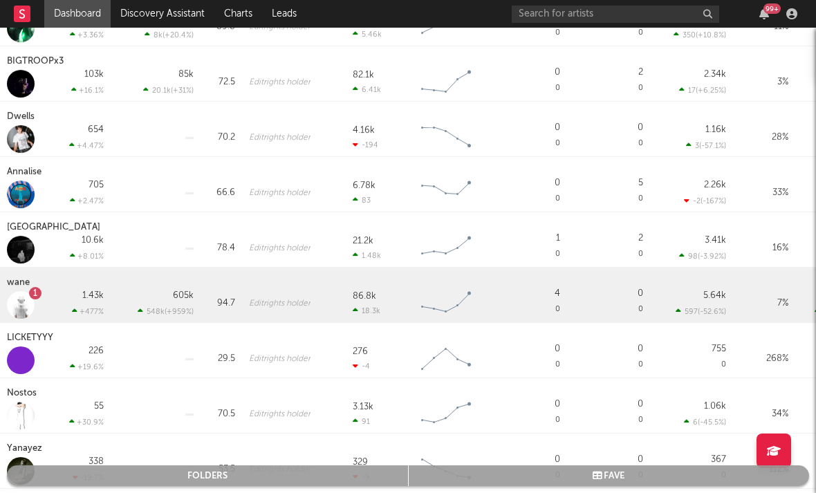
click at [19, 285] on div "wane" at bounding box center [20, 282] width 26 height 17
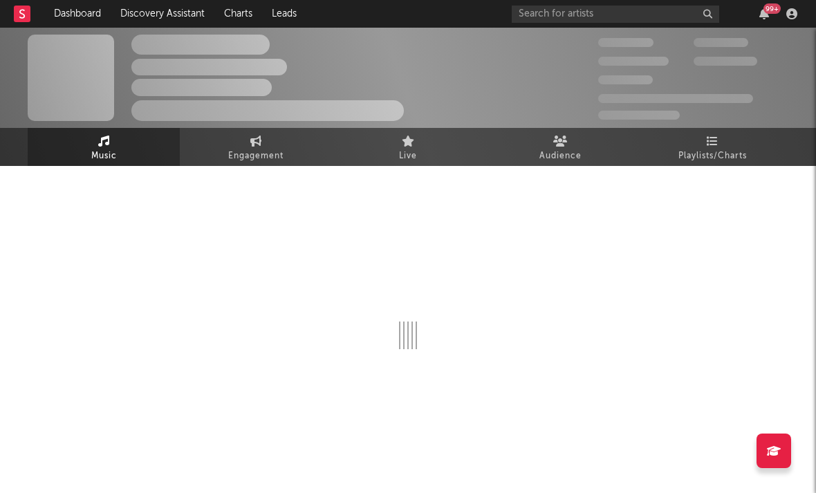
select select "1w"
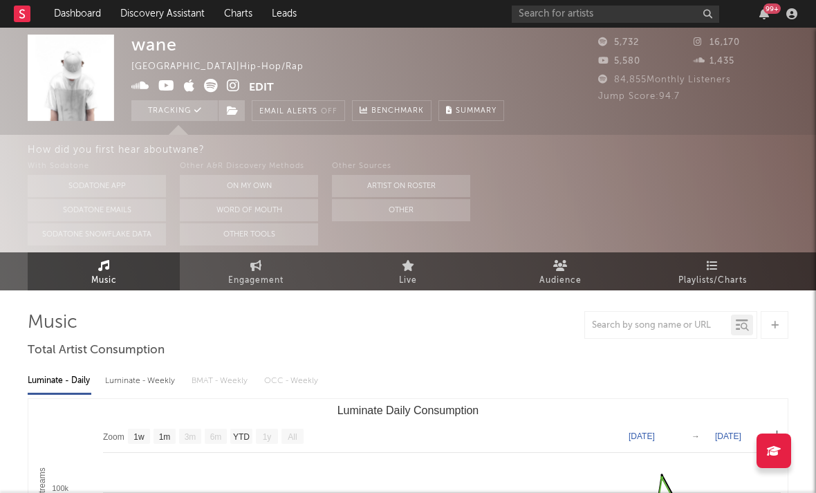
drag, startPoint x: 702, startPoint y: 189, endPoint x: 239, endPoint y: 84, distance: 474.1
click at [239, 84] on icon at bounding box center [233, 86] width 13 height 14
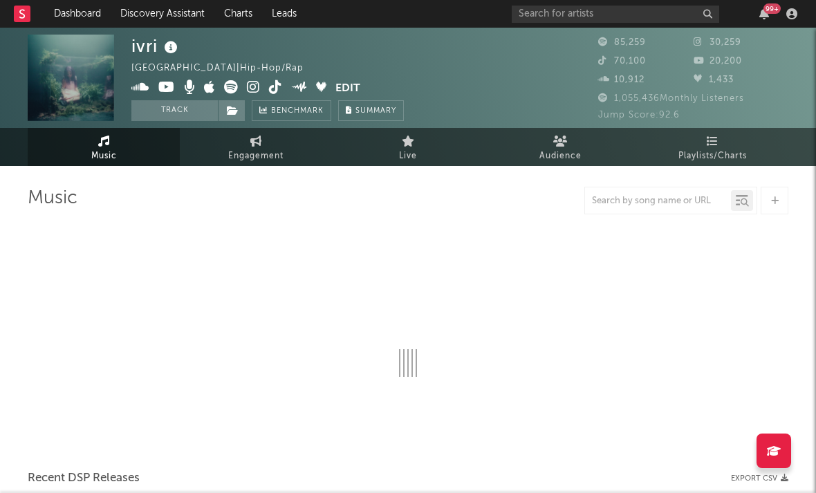
select select "6m"
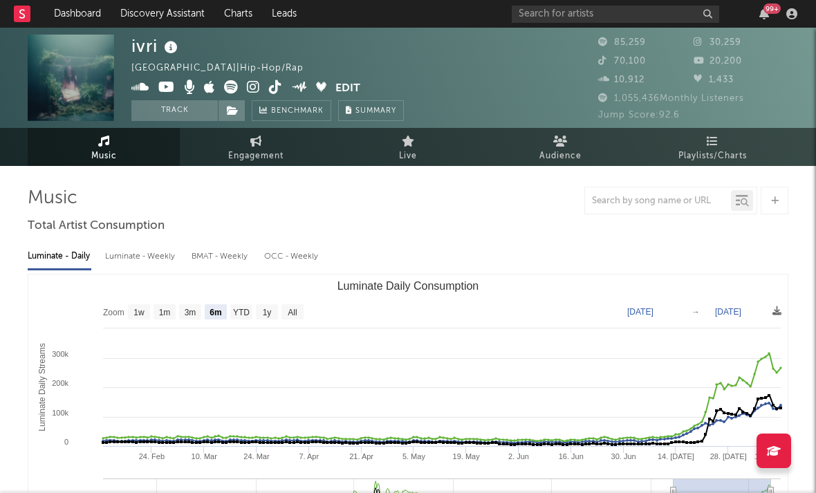
click at [252, 88] on icon at bounding box center [253, 87] width 13 height 14
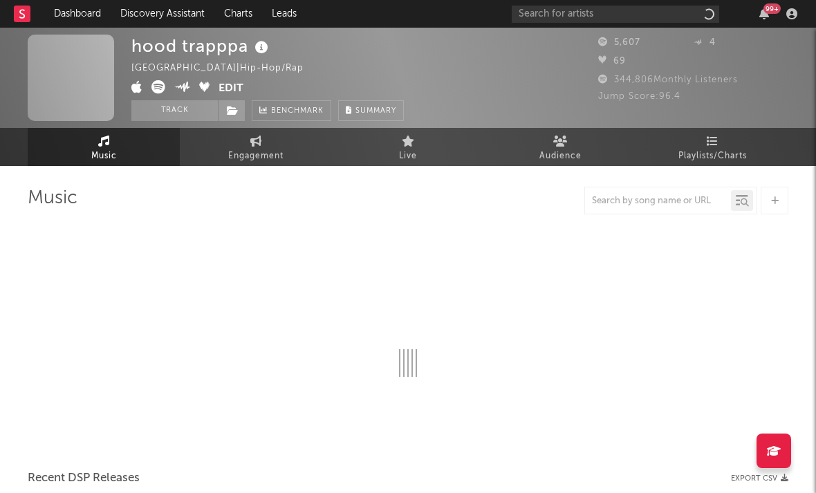
select select "1w"
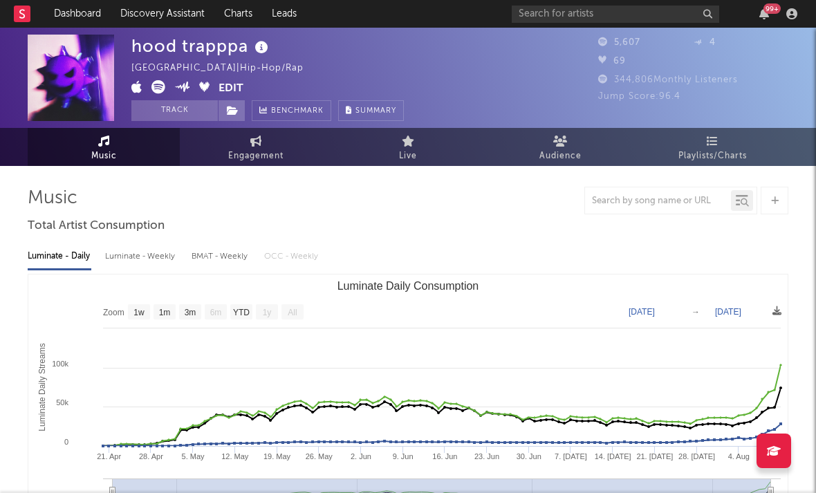
click at [162, 88] on icon at bounding box center [158, 87] width 14 height 14
click at [155, 88] on icon at bounding box center [158, 87] width 14 height 14
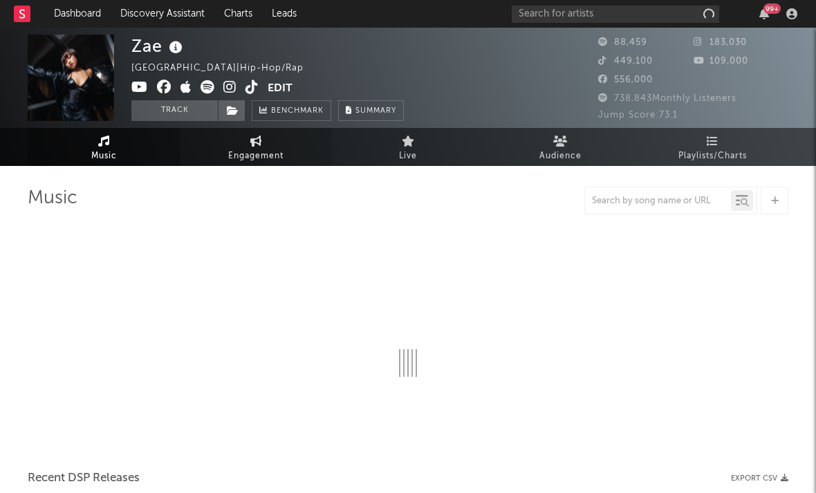
select select "6m"
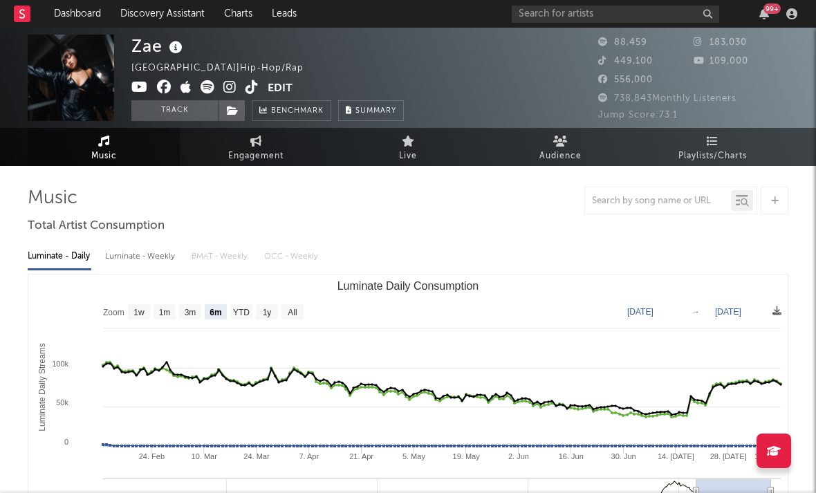
click at [226, 86] on icon at bounding box center [229, 87] width 13 height 14
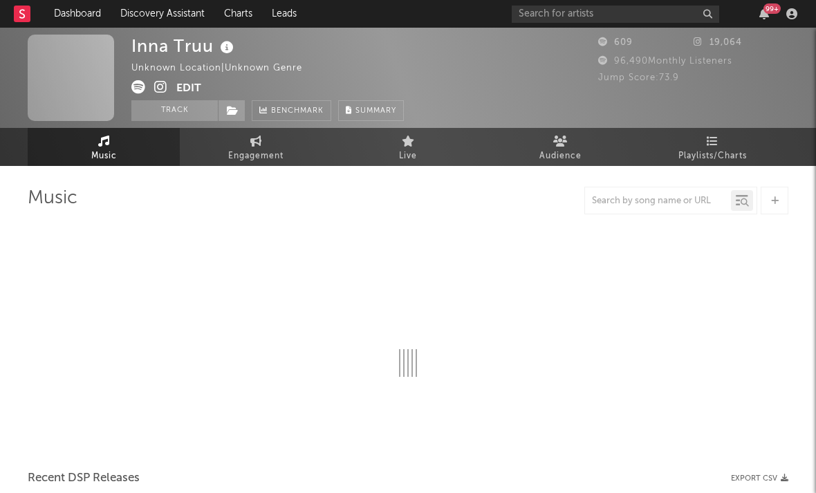
select select "1w"
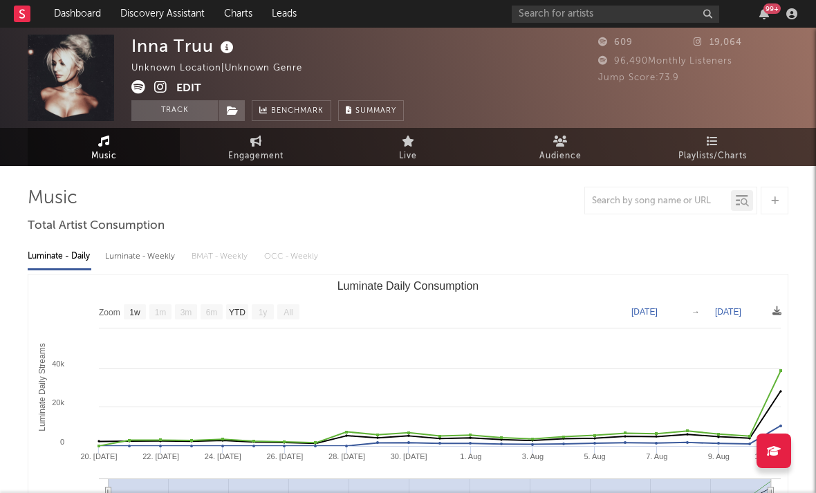
click at [170, 88] on span at bounding box center [153, 88] width 45 height 17
click at [163, 88] on icon at bounding box center [160, 87] width 13 height 14
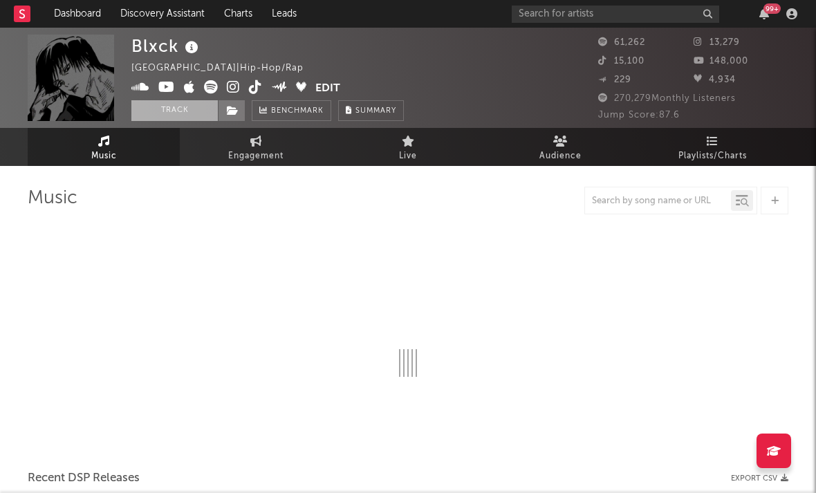
select select "6m"
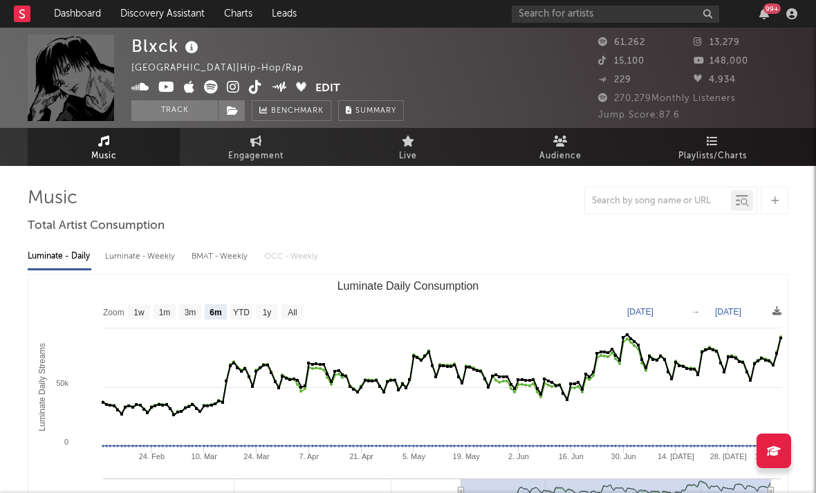
click at [232, 92] on icon at bounding box center [233, 87] width 13 height 14
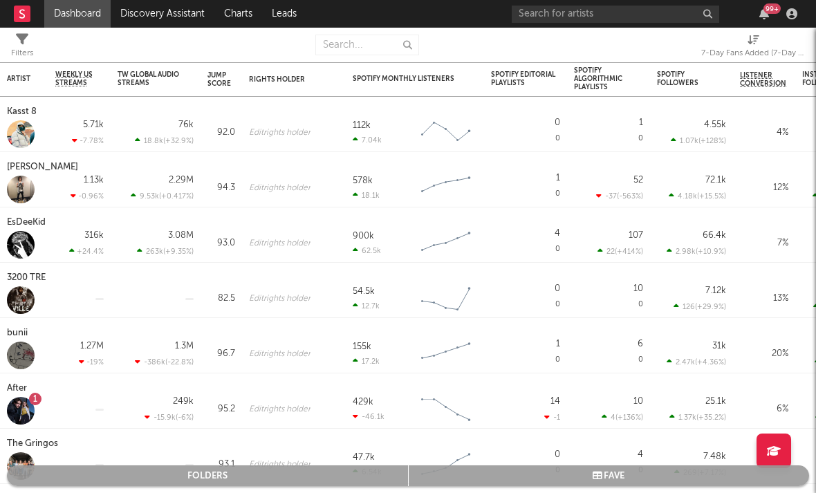
select select "-1"
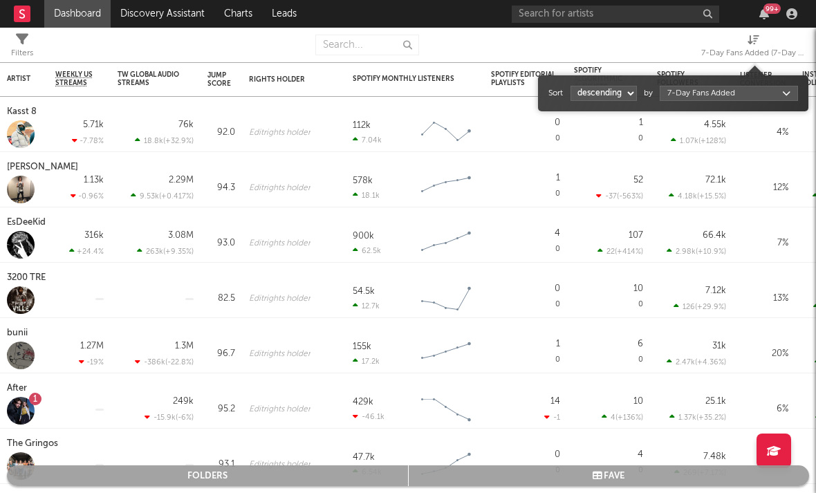
click at [749, 53] on div "7-Day Fans Added (7-Day Fans Added)" at bounding box center [753, 53] width 104 height 17
click at [675, 93] on body "Dashboard Discovery Assistant Charts Leads 99 + Notifications Settings Mark all…" at bounding box center [408, 246] width 816 height 493
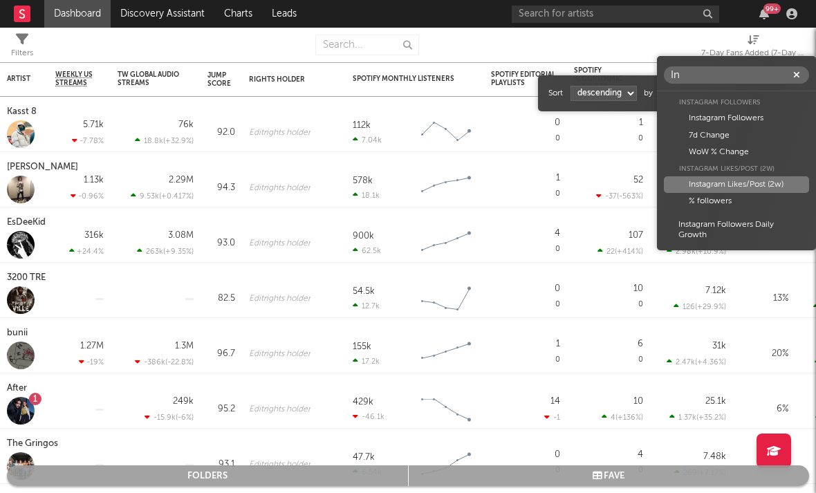
type input "In"
click at [720, 188] on div "Instagram Likes/Post (2w)" at bounding box center [736, 184] width 145 height 17
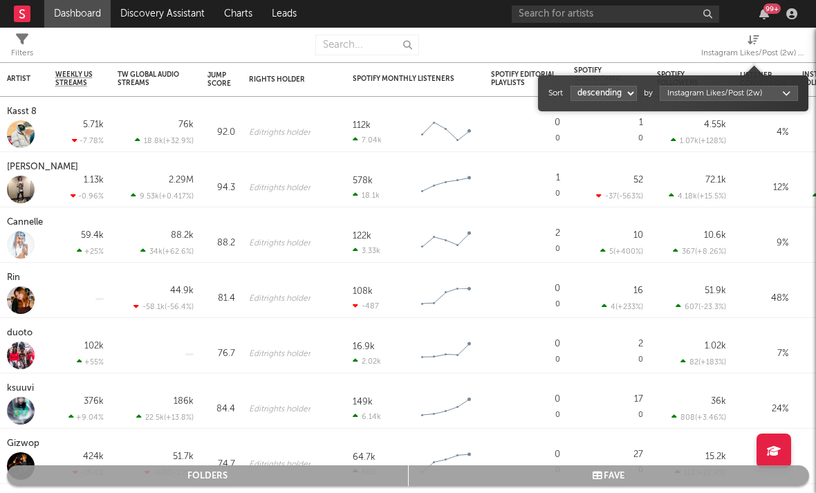
select select "1"
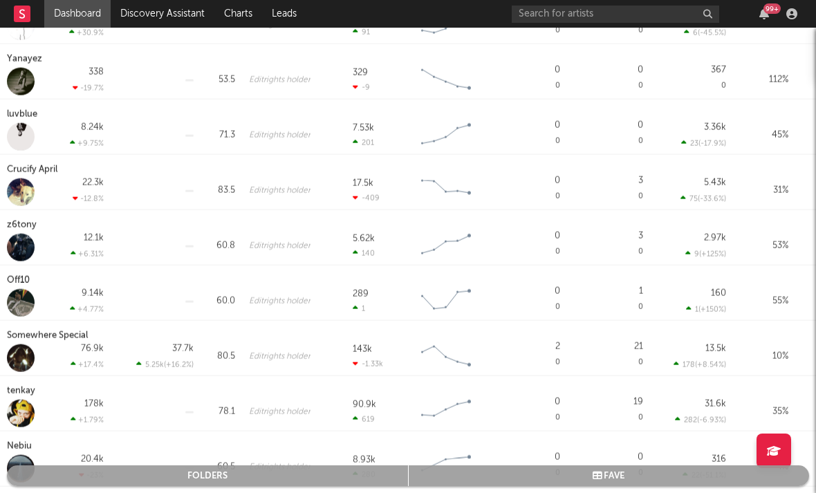
click at [28, 281] on div "Off10" at bounding box center [20, 280] width 26 height 17
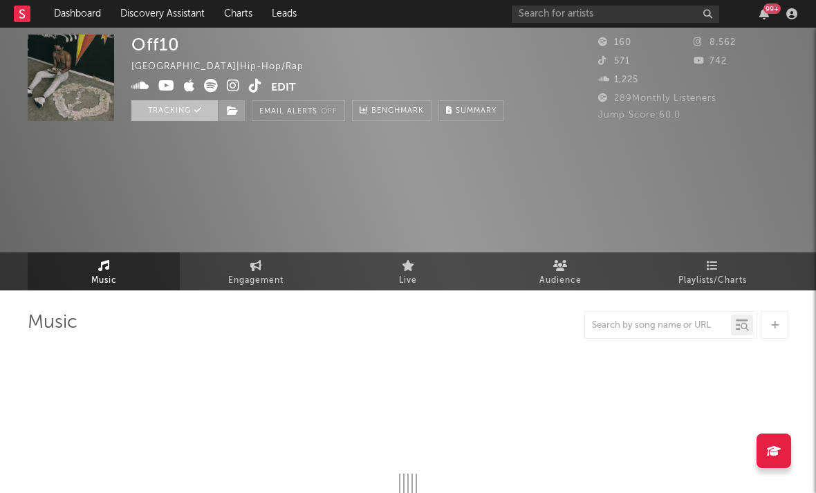
select select "1w"
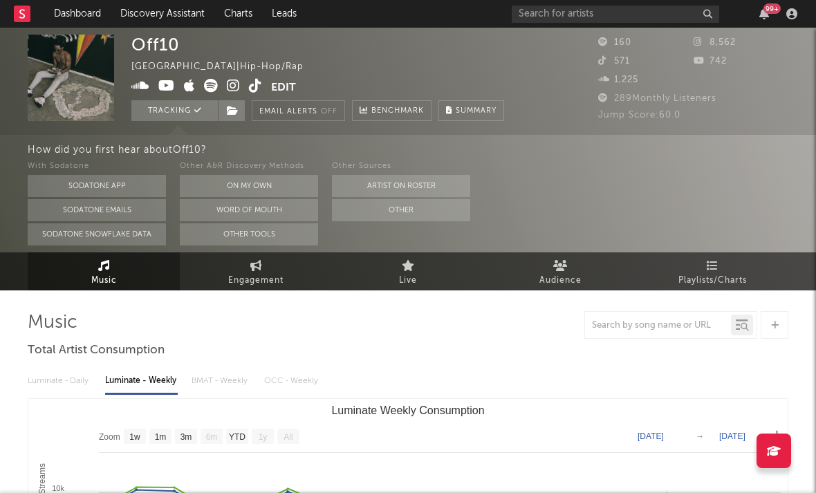
click at [236, 86] on icon at bounding box center [233, 86] width 13 height 14
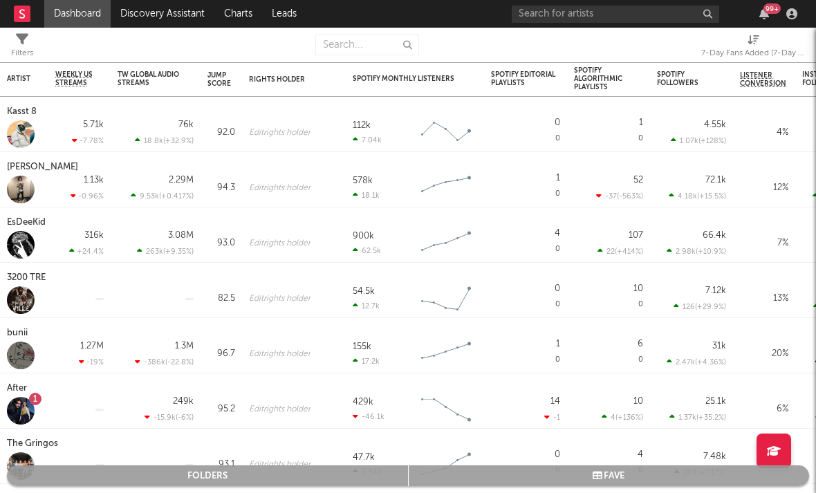
click at [765, 60] on div "7-Day Fans Added (7-Day Fans Added)" at bounding box center [753, 53] width 104 height 17
select select "-1"
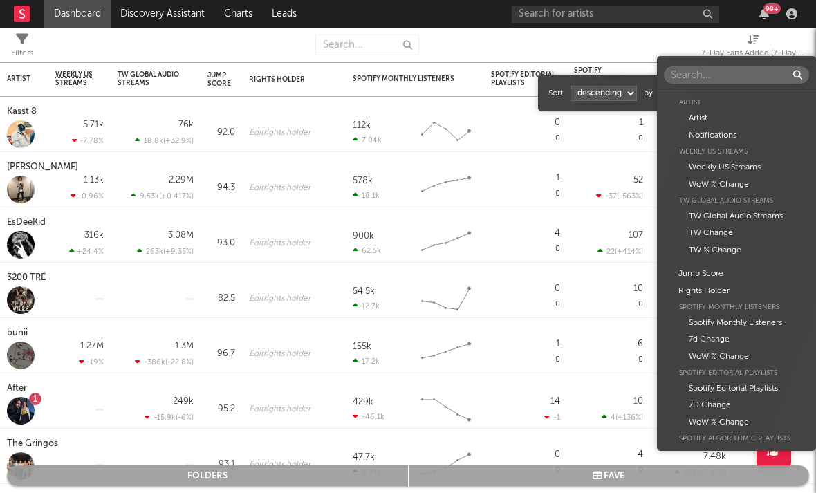
click at [725, 90] on body "Dashboard Discovery Assistant Charts Leads 99 + Notifications Settings Mark all…" at bounding box center [408, 246] width 816 height 493
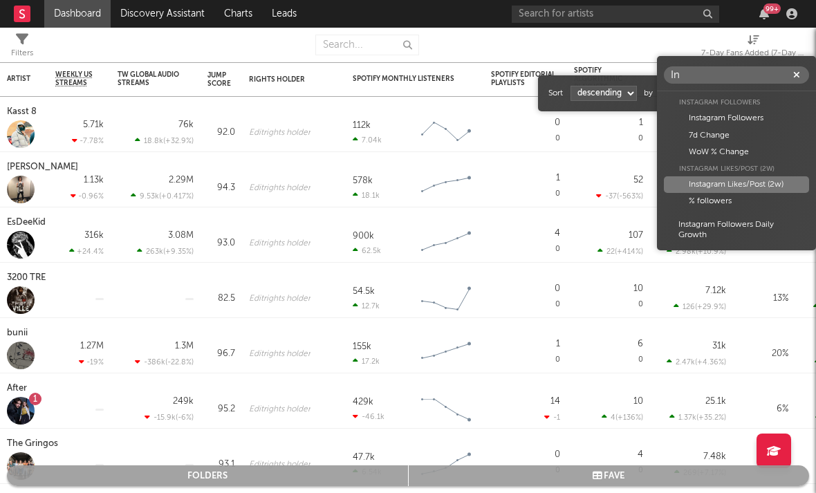
type input "In"
click at [709, 181] on div "Instagram Likes/Post (2w)" at bounding box center [736, 184] width 145 height 17
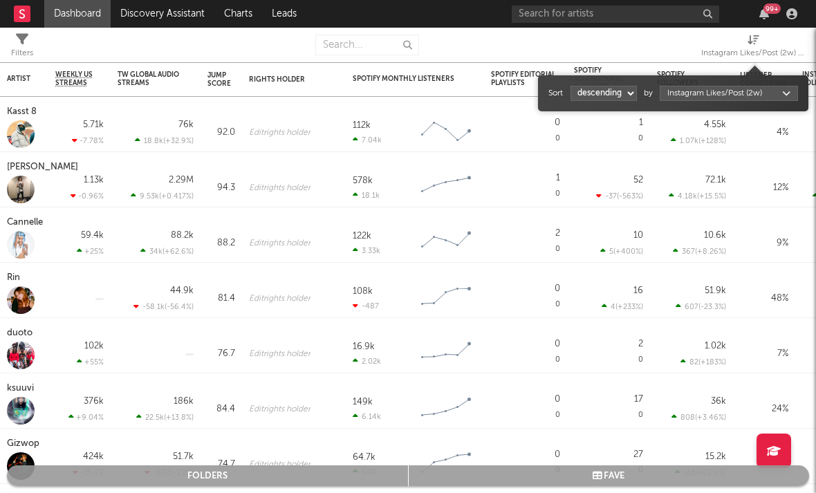
select select "1"
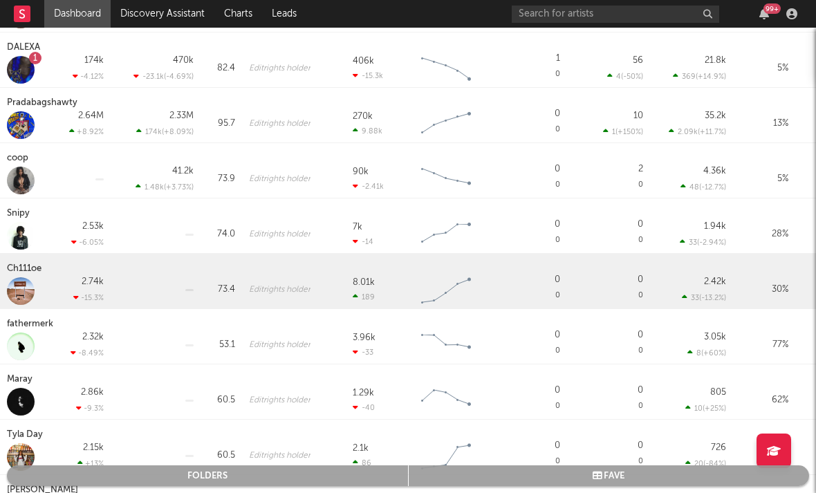
click at [37, 272] on div "Ch111oe" at bounding box center [26, 269] width 38 height 17
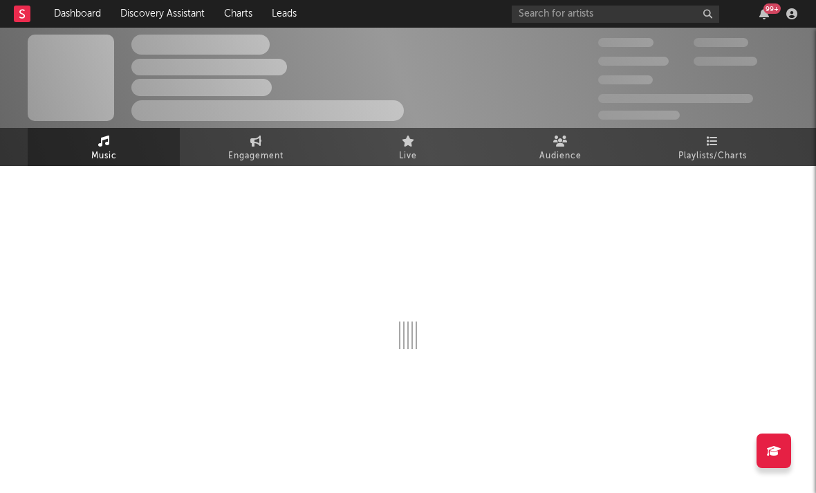
select select "6m"
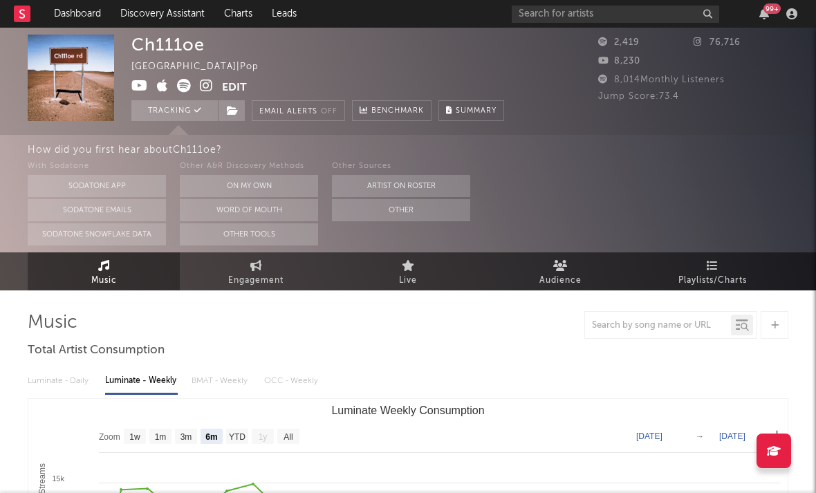
click at [206, 84] on icon at bounding box center [206, 86] width 13 height 14
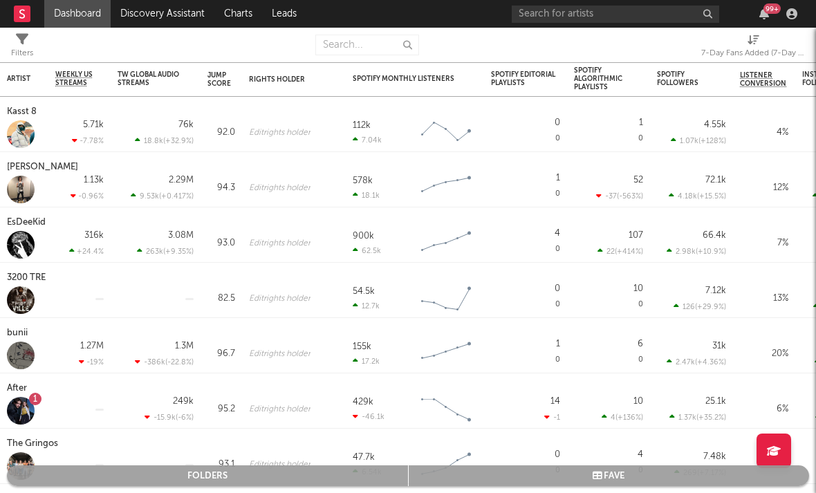
click at [753, 48] on div "7-Day Fans Added (7-Day Fans Added)" at bounding box center [753, 53] width 104 height 17
select select "-1"
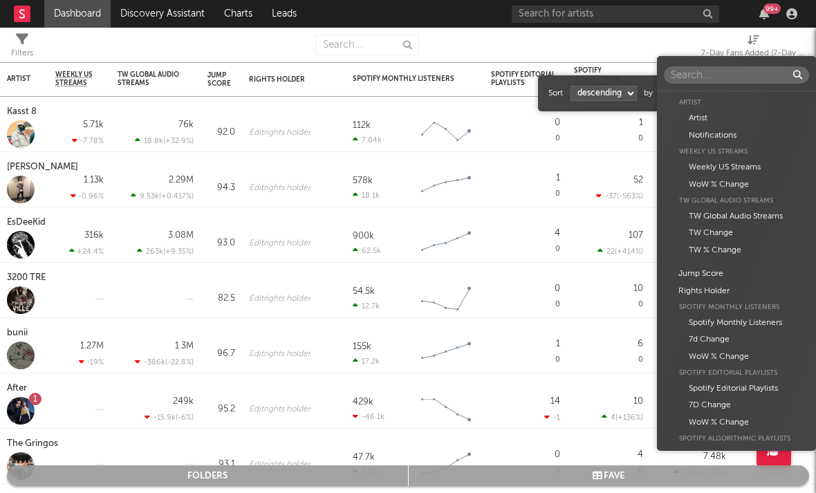
click at [693, 100] on body "Dashboard Discovery Assistant Charts Leads 99 + Notifications Settings Mark all…" at bounding box center [408, 246] width 816 height 493
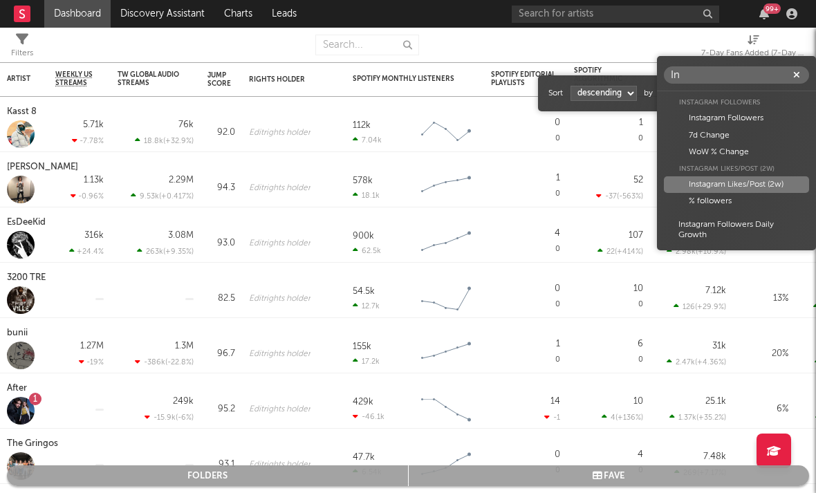
type input "In"
click at [732, 181] on div "Instagram Likes/Post (2w)" at bounding box center [736, 184] width 145 height 17
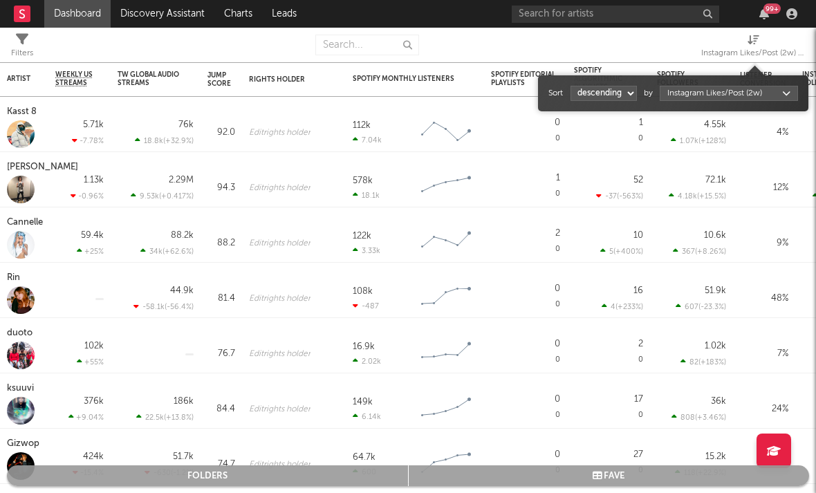
select select "1"
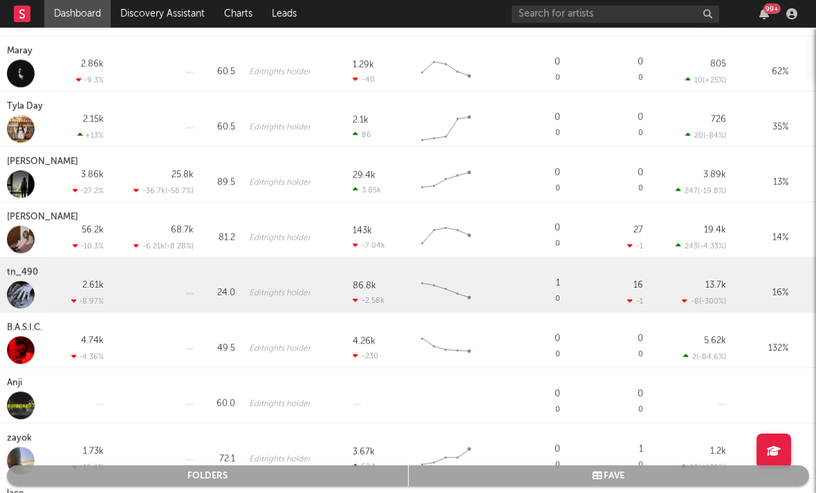
click at [27, 275] on div "tn_490" at bounding box center [24, 272] width 35 height 17
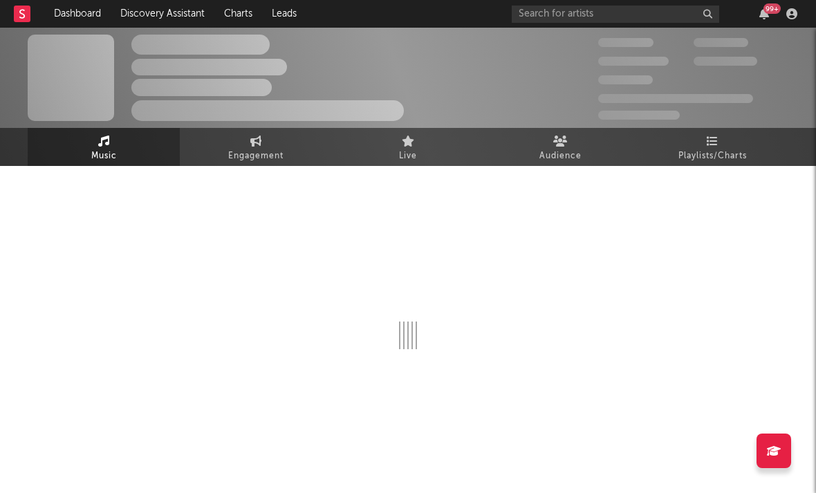
select select "6m"
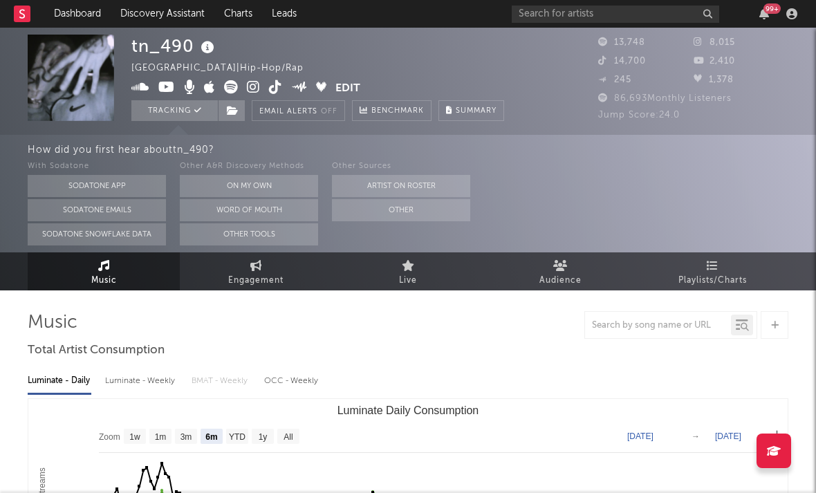
click at [248, 86] on icon at bounding box center [253, 87] width 13 height 14
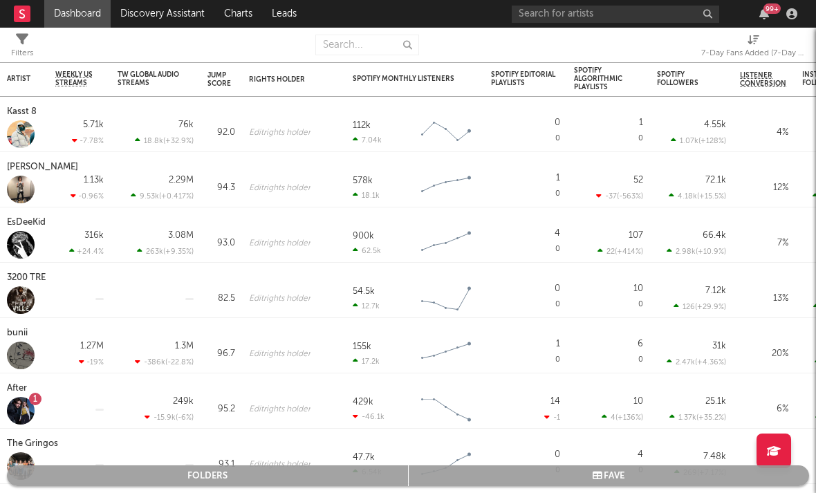
select select "-1"
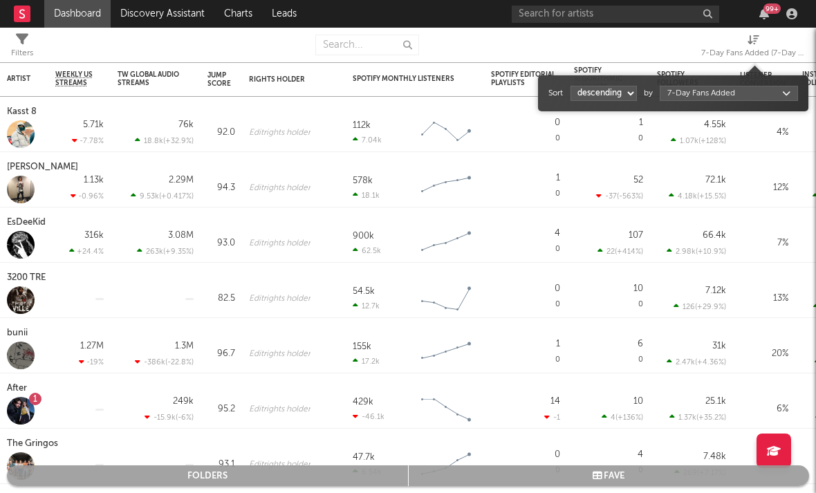
click at [744, 40] on span "7-Day Fans Added (7-Day Fans Added)" at bounding box center [753, 48] width 104 height 28
click at [734, 100] on div "Sort ascending descending by 7-Day Fans Added" at bounding box center [673, 93] width 250 height 22
click at [728, 81] on div "Sort ascending descending by 7-Day Fans Added" at bounding box center [673, 93] width 270 height 36
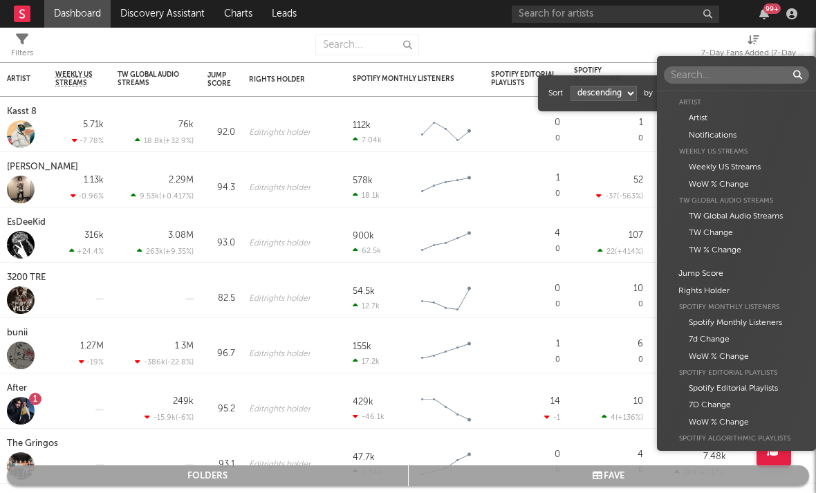
click at [729, 93] on body "Dashboard Discovery Assistant Charts Leads 99 + Notifications Settings Mark all…" at bounding box center [408, 246] width 816 height 493
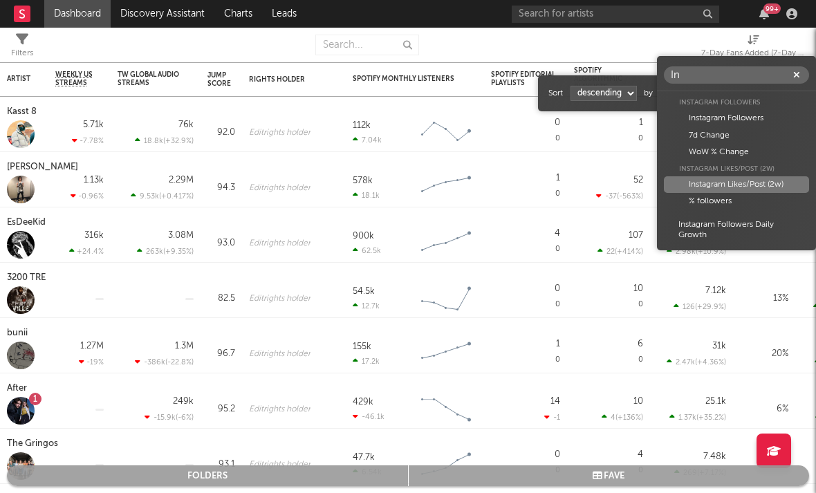
type input "In"
click at [688, 187] on div "Instagram Likes/Post (2w)" at bounding box center [736, 184] width 145 height 17
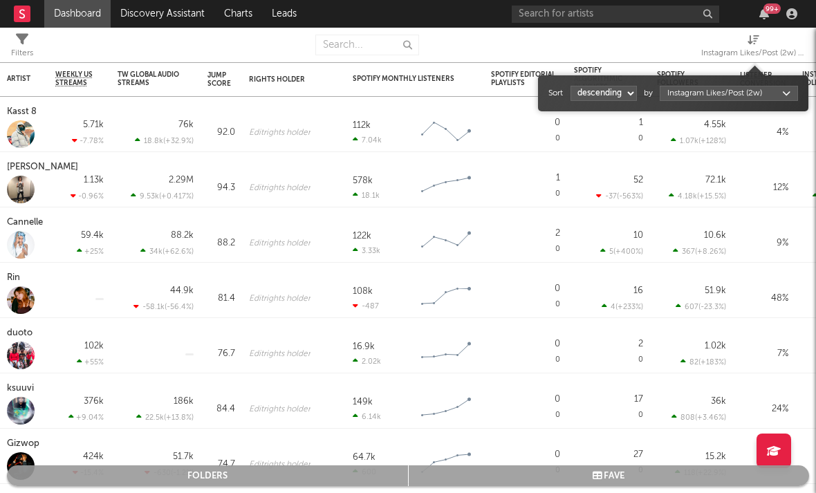
select select "1"
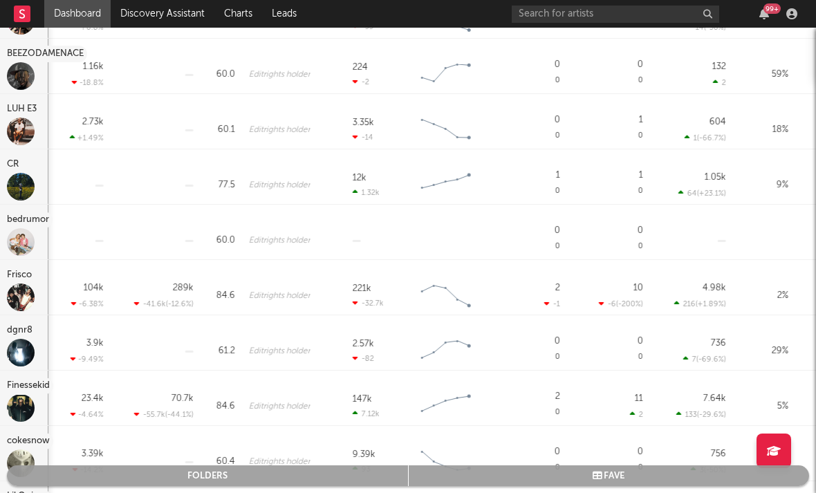
click at [18, 165] on div "CR" at bounding box center [14, 164] width 15 height 17
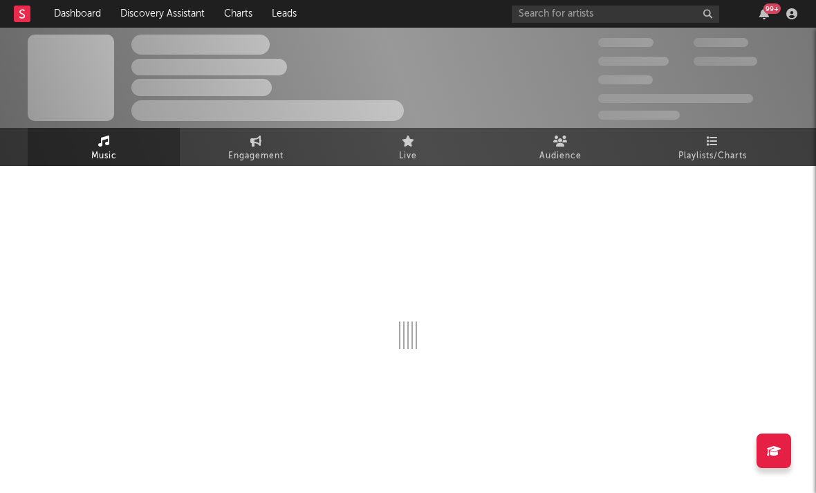
select select "6m"
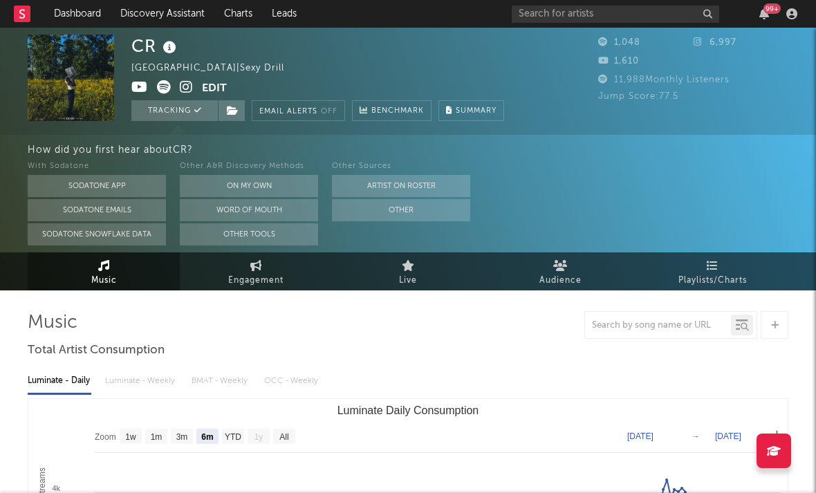
click at [187, 86] on icon at bounding box center [186, 87] width 13 height 14
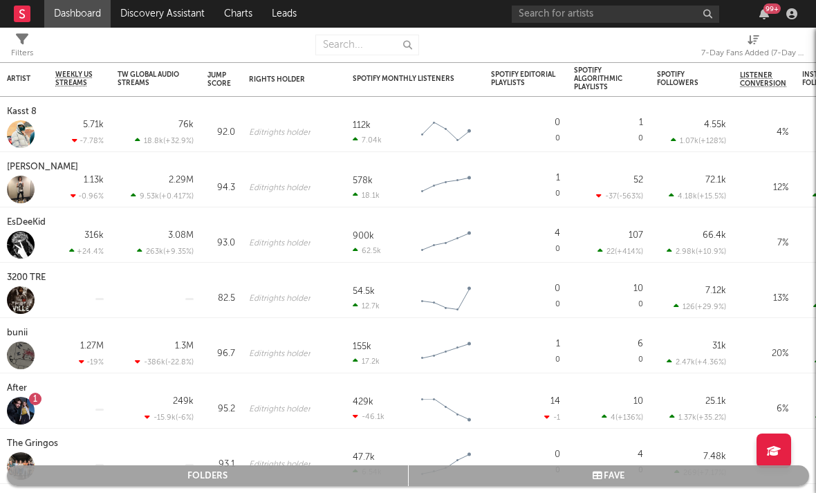
select select "-1"
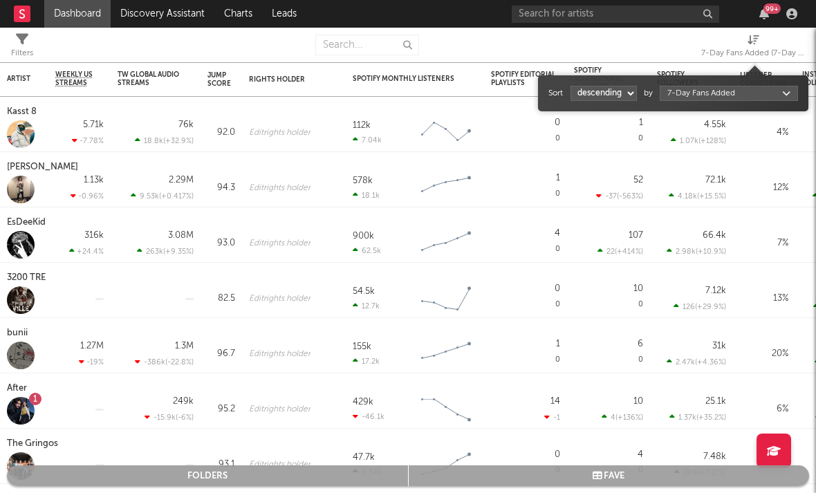
click at [756, 45] on div "7-Day Fans Added (7-Day Fans Added)" at bounding box center [753, 53] width 104 height 17
click at [740, 97] on body "Dashboard Discovery Assistant Charts Leads 99 + Notifications Settings Mark all…" at bounding box center [408, 246] width 816 height 493
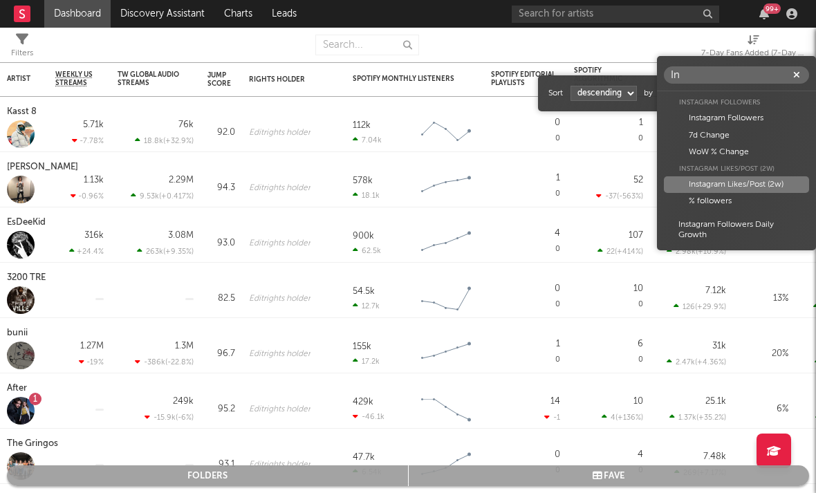
type input "In"
click at [698, 179] on div "Instagram Likes/Post (2w)" at bounding box center [736, 184] width 145 height 17
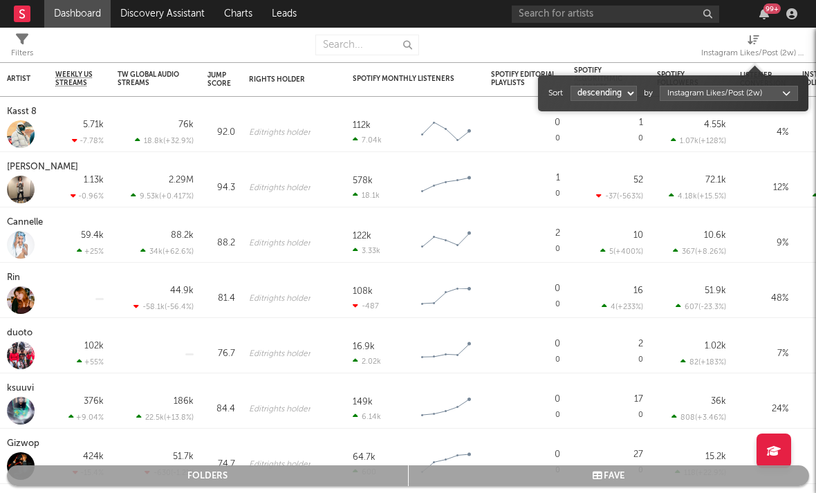
select select "1"
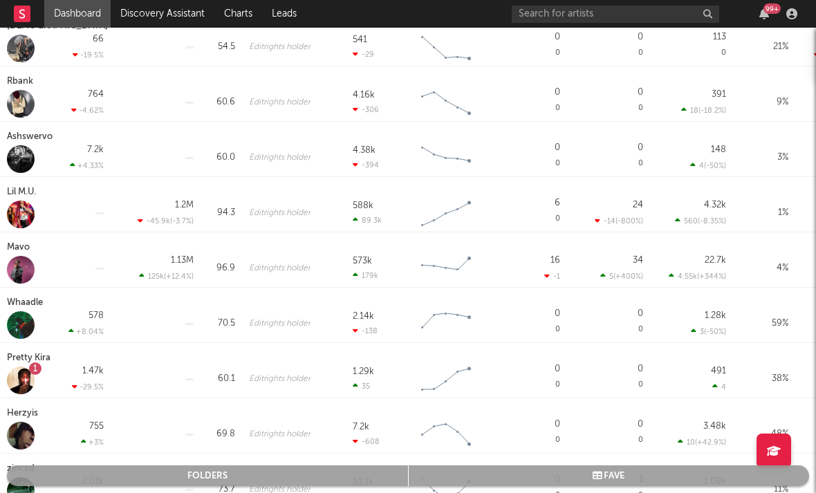
click at [24, 305] on div "Whaadle" at bounding box center [26, 303] width 39 height 17
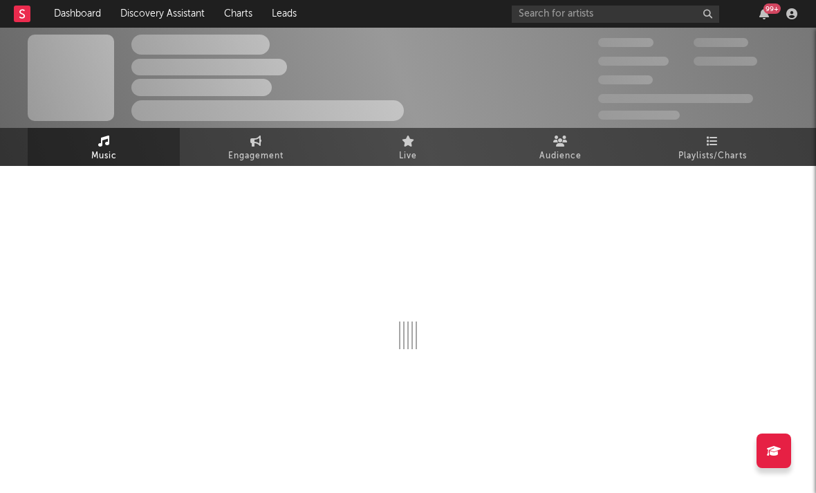
select select "6m"
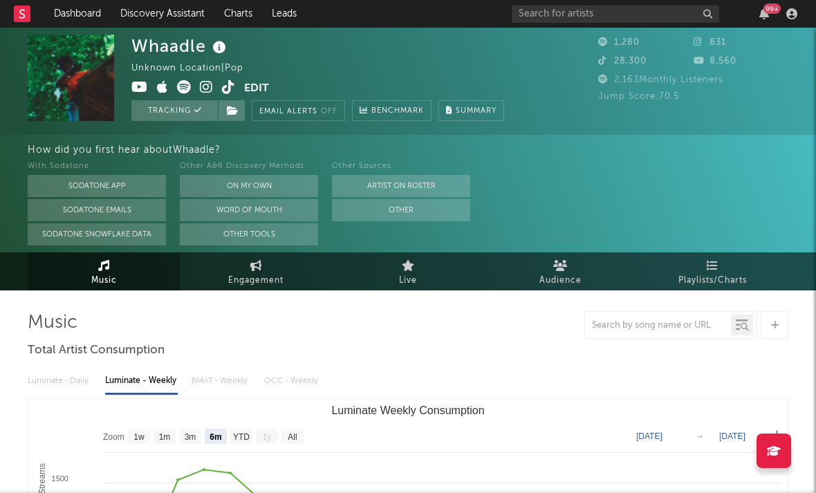
click at [202, 88] on icon at bounding box center [206, 87] width 13 height 14
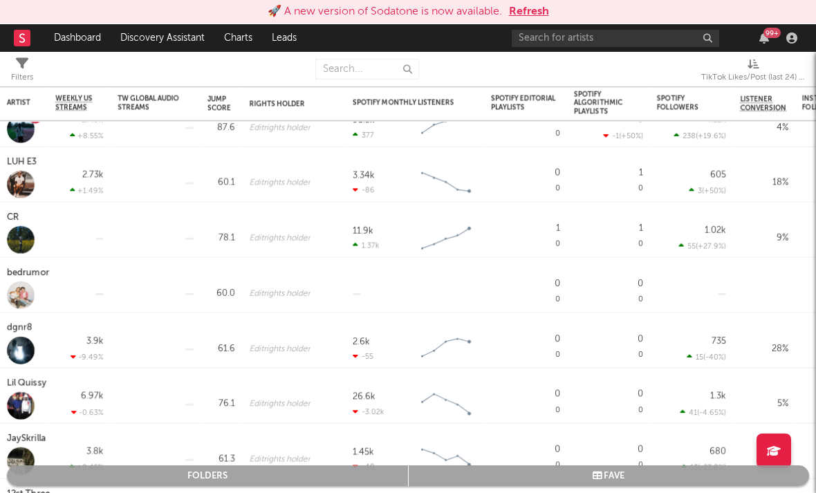
scroll to position [0, 54]
